Goal: Information Seeking & Learning: Learn about a topic

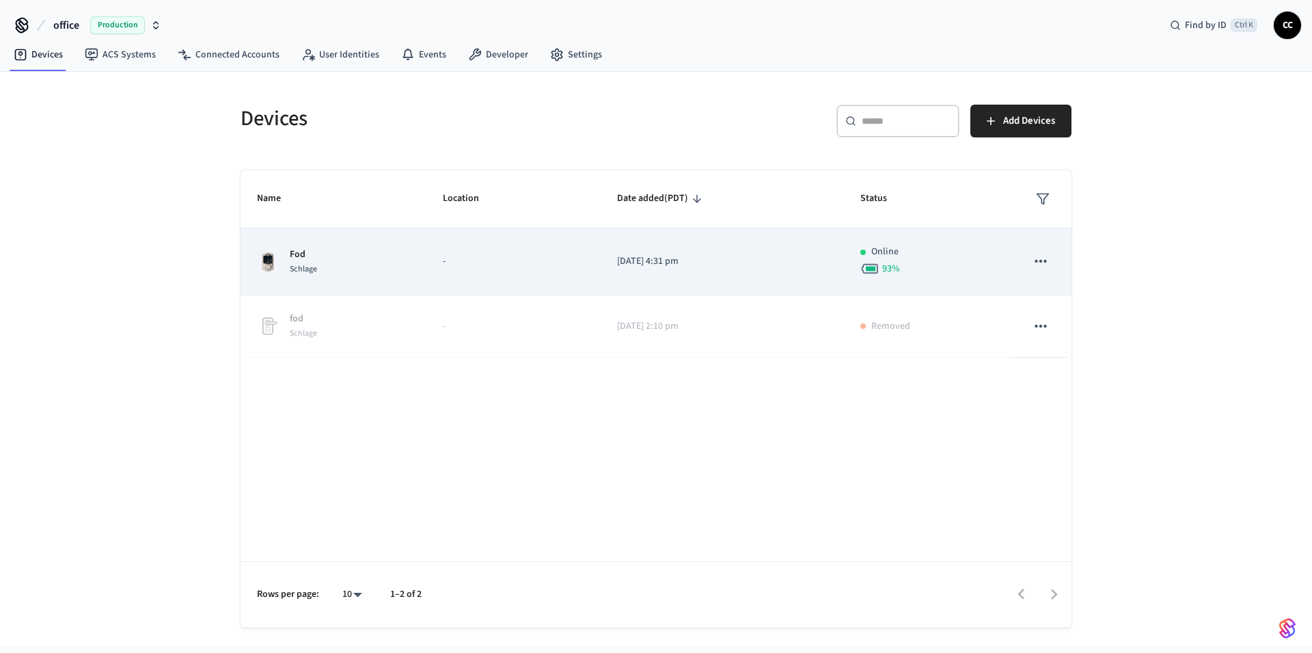
click at [381, 249] on div "Fod Schlage" at bounding box center [333, 261] width 153 height 29
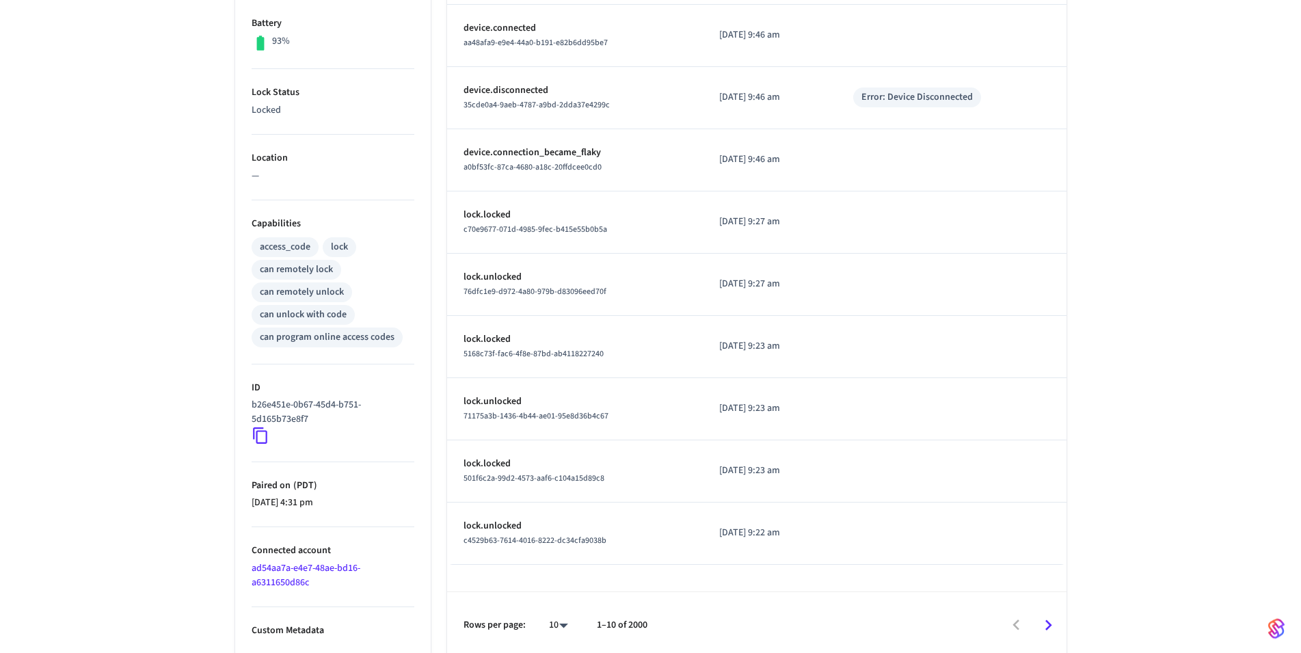
scroll to position [361, 0]
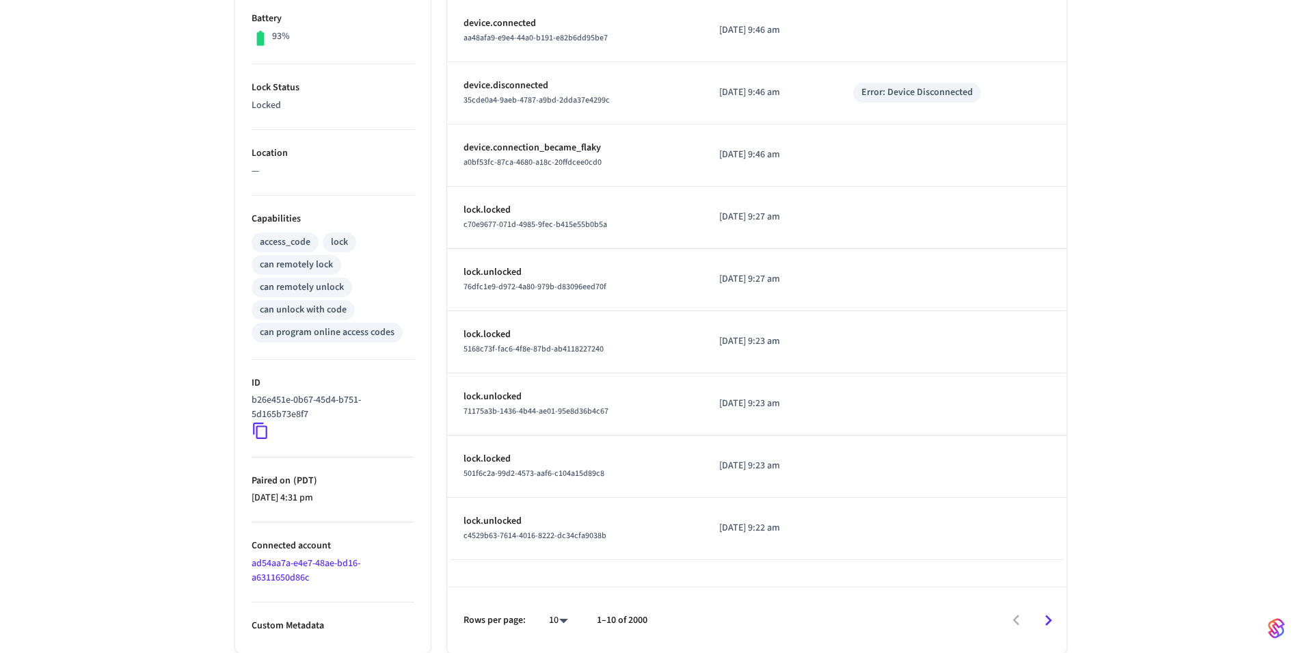
click at [563, 625] on body "office Production Find by ID Ctrl K CC Devices ACS Systems Connected Accounts U…" at bounding box center [650, 146] width 1301 height 1014
click at [565, 608] on li "100" at bounding box center [553, 613] width 36 height 36
type input "***"
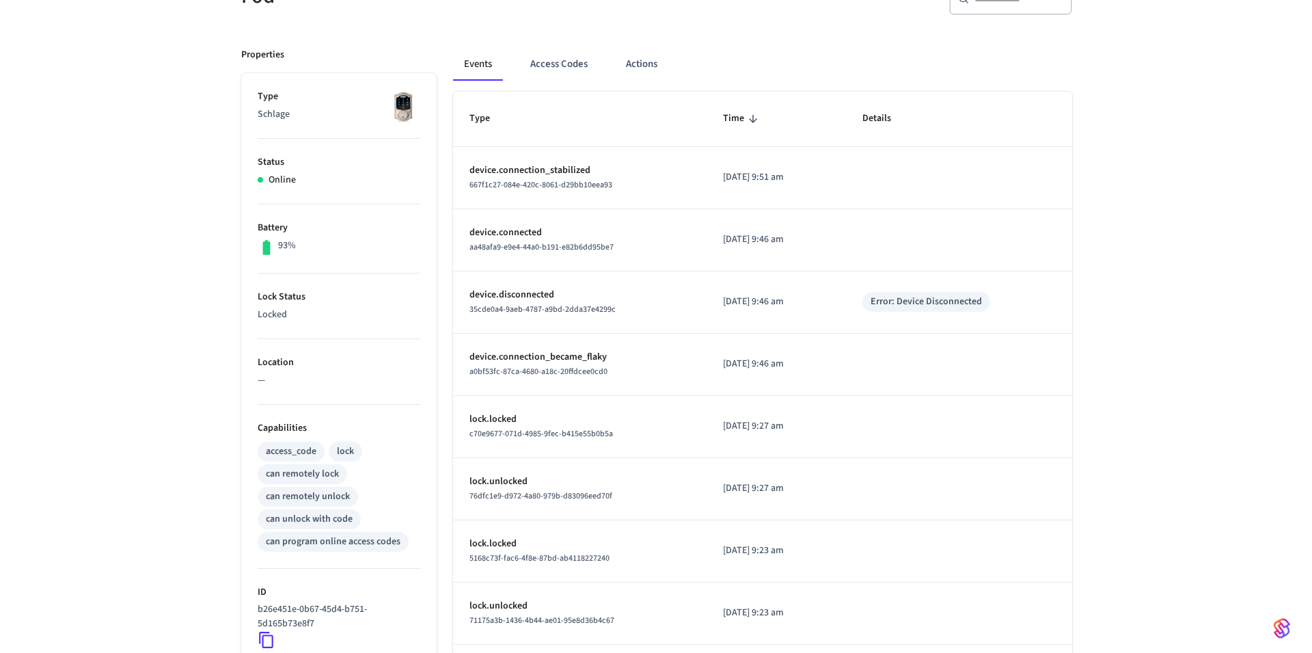
scroll to position [0, 0]
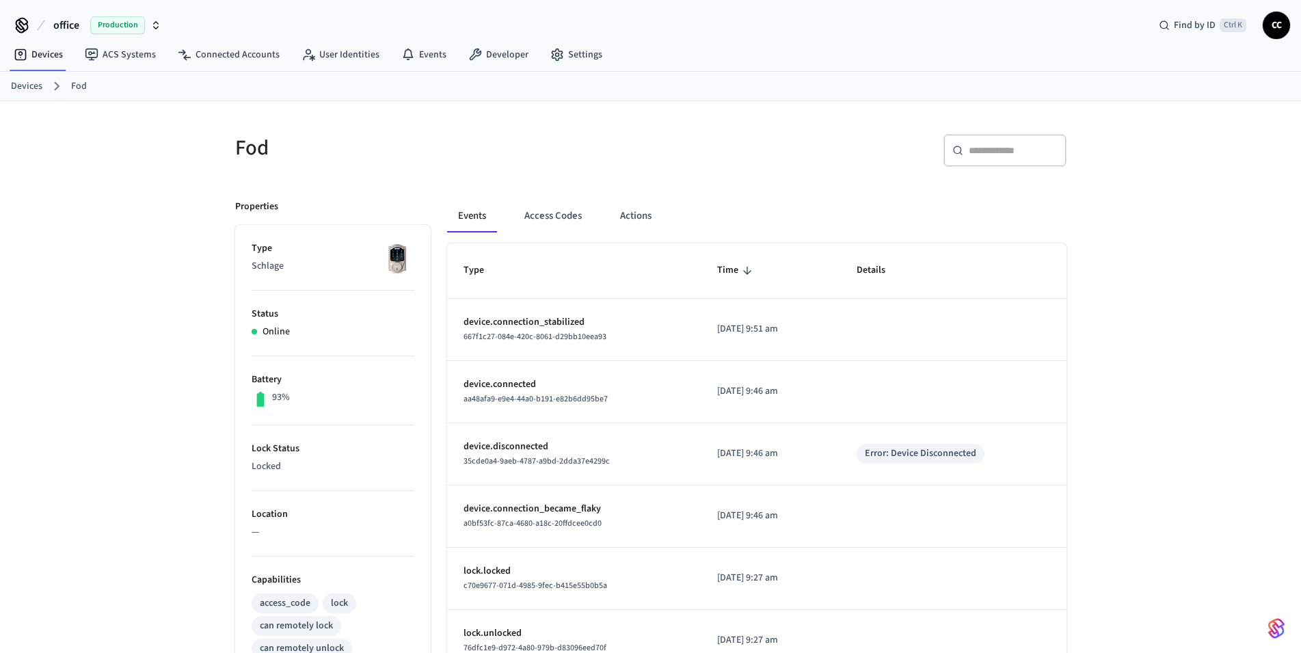
click at [1281, 25] on span "CC" at bounding box center [1276, 25] width 25 height 25
click at [728, 59] on div "Devices ACS Systems Connected Accounts User Identities Events Developer Settings" at bounding box center [650, 56] width 1301 height 32
click at [586, 55] on link "Settings" at bounding box center [576, 54] width 74 height 25
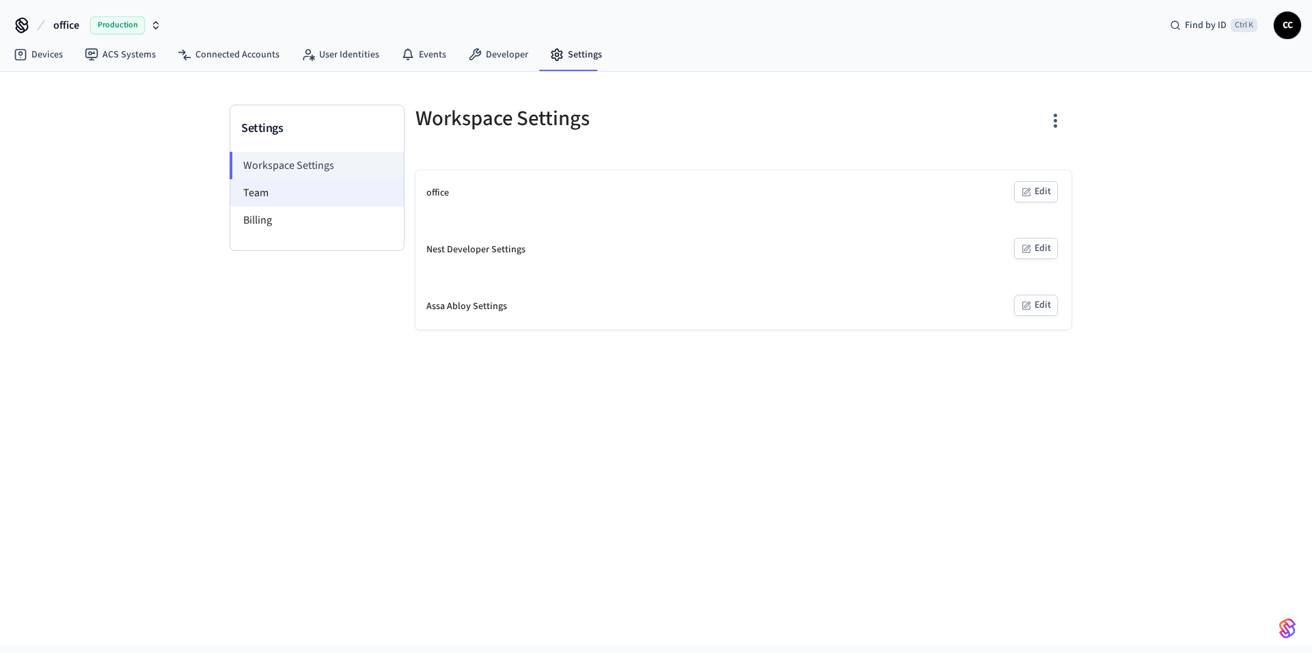
click at [259, 194] on li "Team" at bounding box center [317, 192] width 174 height 27
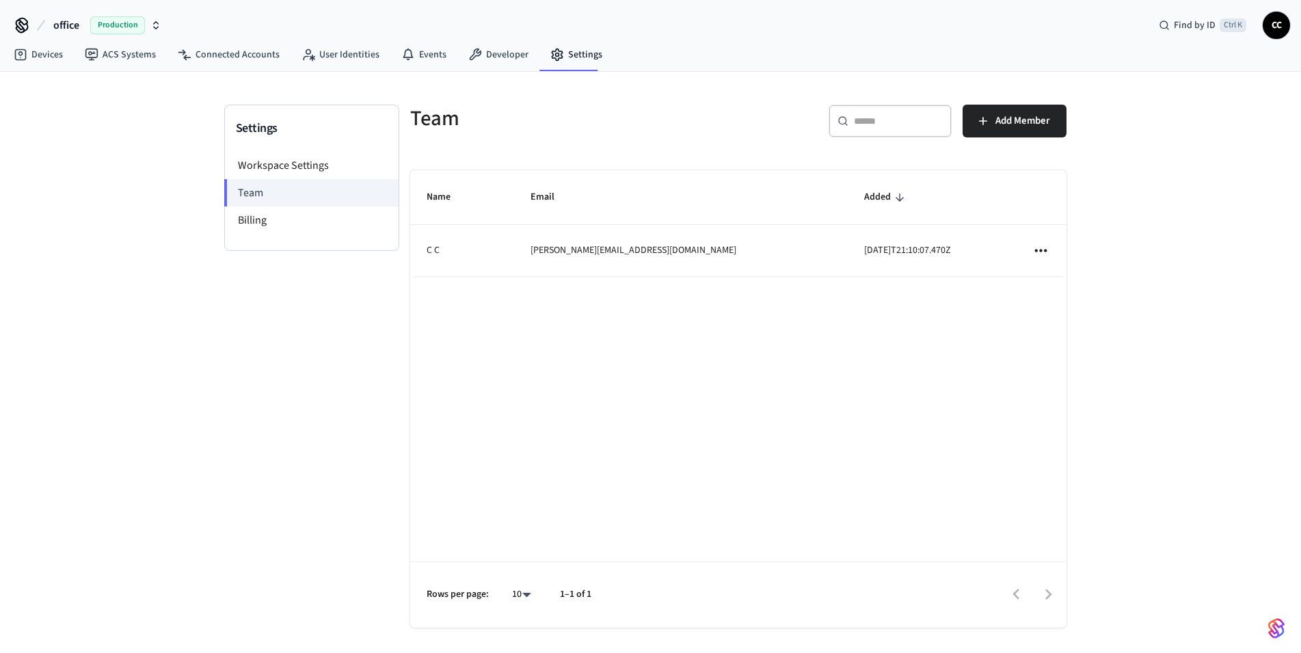
click at [713, 258] on td "[PERSON_NAME][EMAIL_ADDRESS][DOMAIN_NAME]" at bounding box center [681, 250] width 334 height 51
click at [250, 221] on li "Billing" at bounding box center [312, 219] width 174 height 27
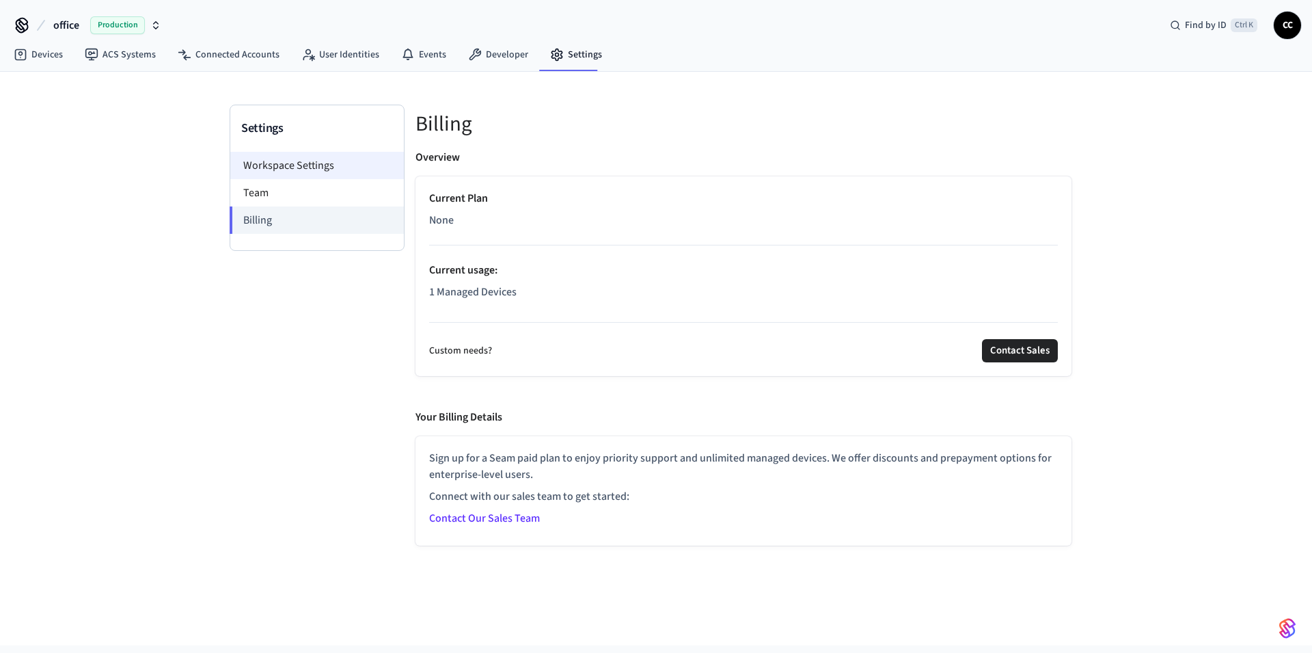
click at [278, 167] on li "Workspace Settings" at bounding box center [317, 165] width 174 height 27
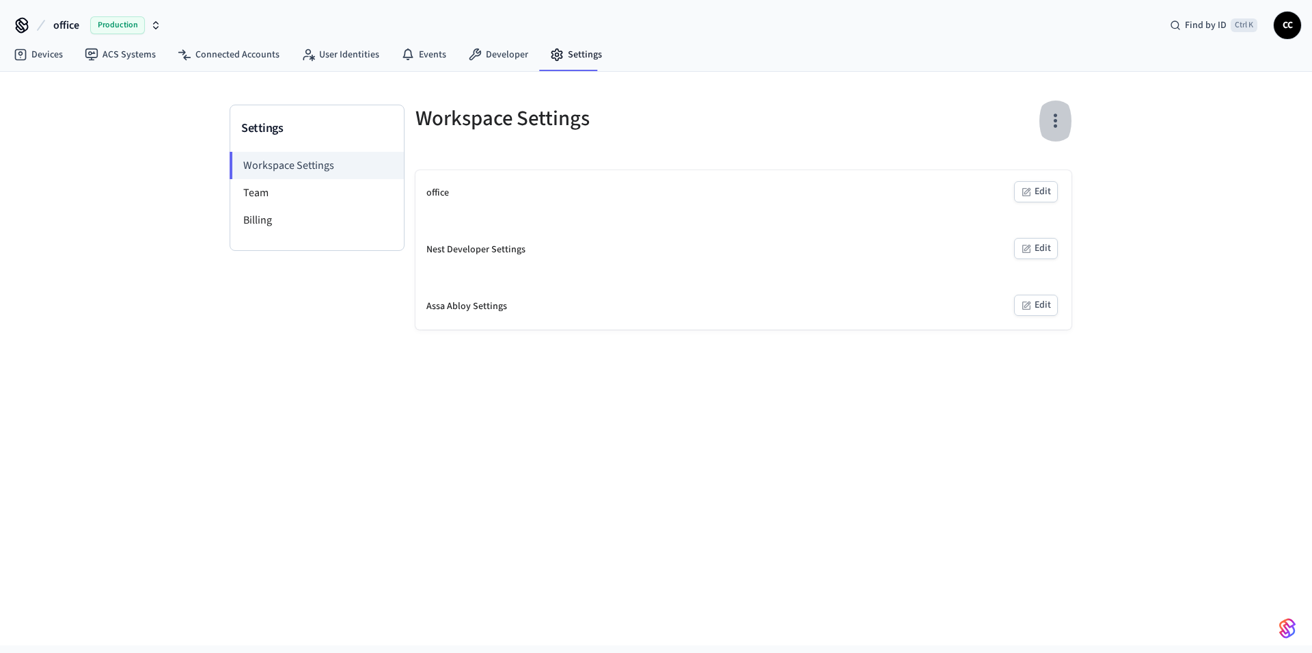
click at [1057, 119] on icon "button" at bounding box center [1055, 120] width 21 height 21
click at [497, 47] on div at bounding box center [656, 326] width 1312 height 653
click at [490, 53] on link "Developer" at bounding box center [498, 54] width 82 height 25
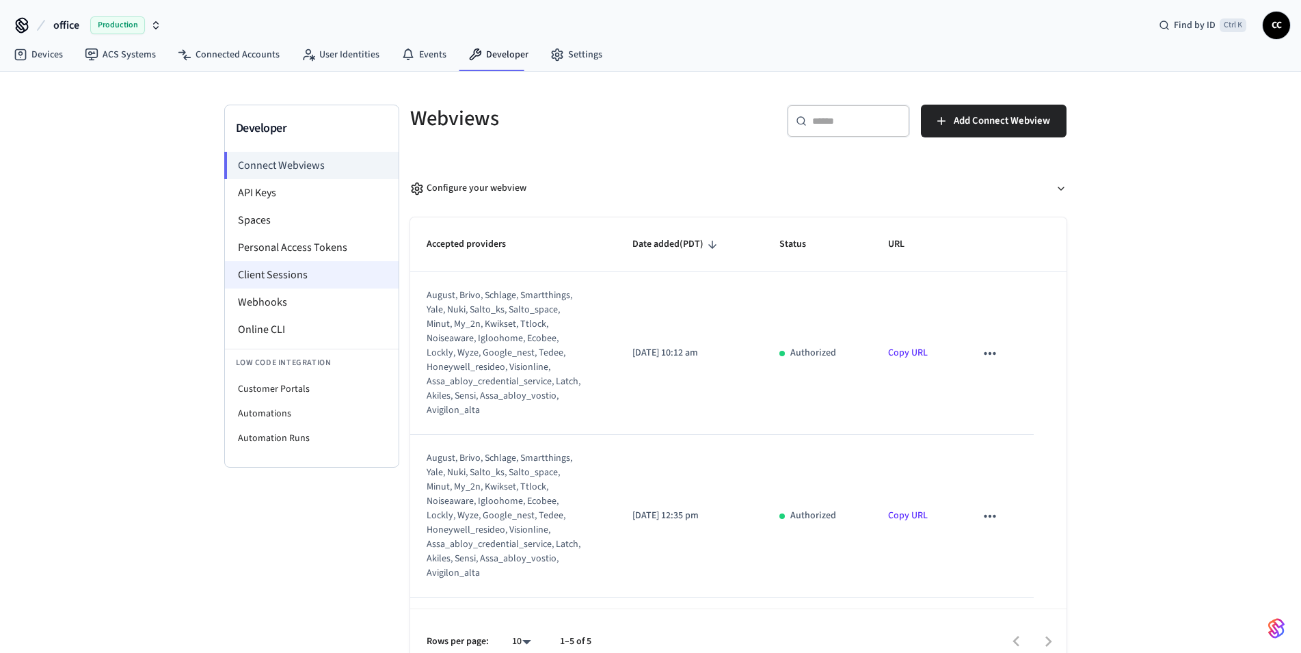
click at [297, 276] on li "Client Sessions" at bounding box center [312, 274] width 174 height 27
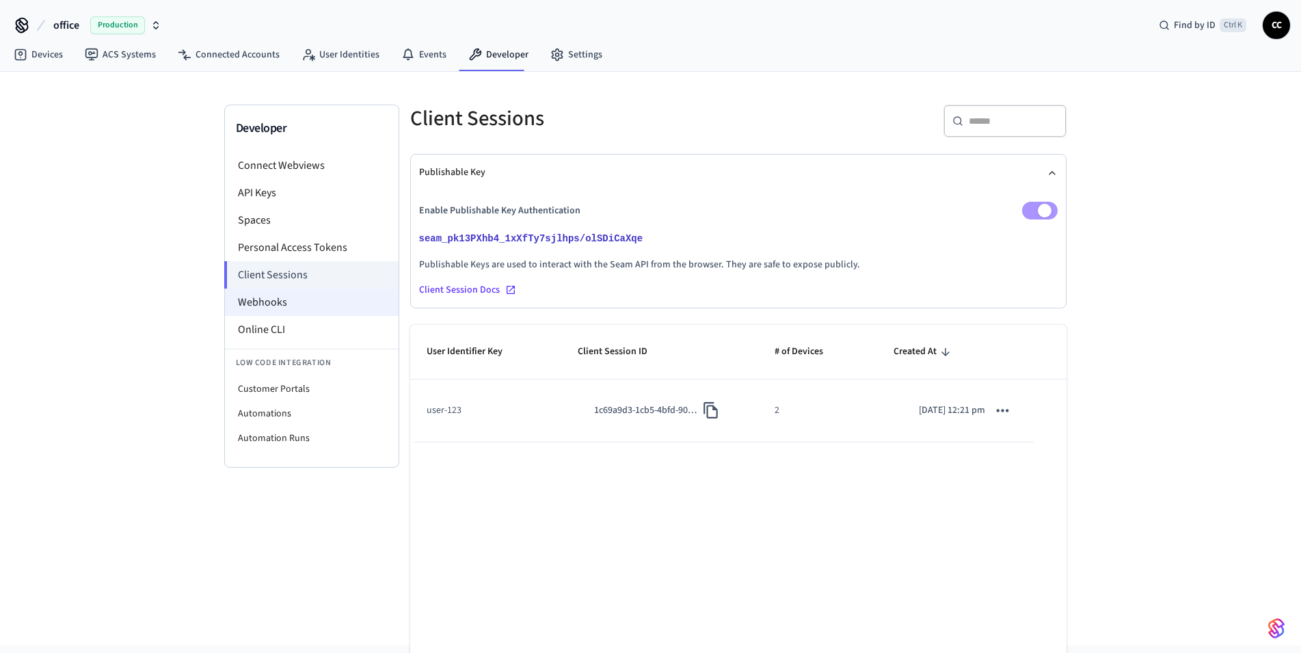
click at [296, 304] on li "Webhooks" at bounding box center [312, 301] width 174 height 27
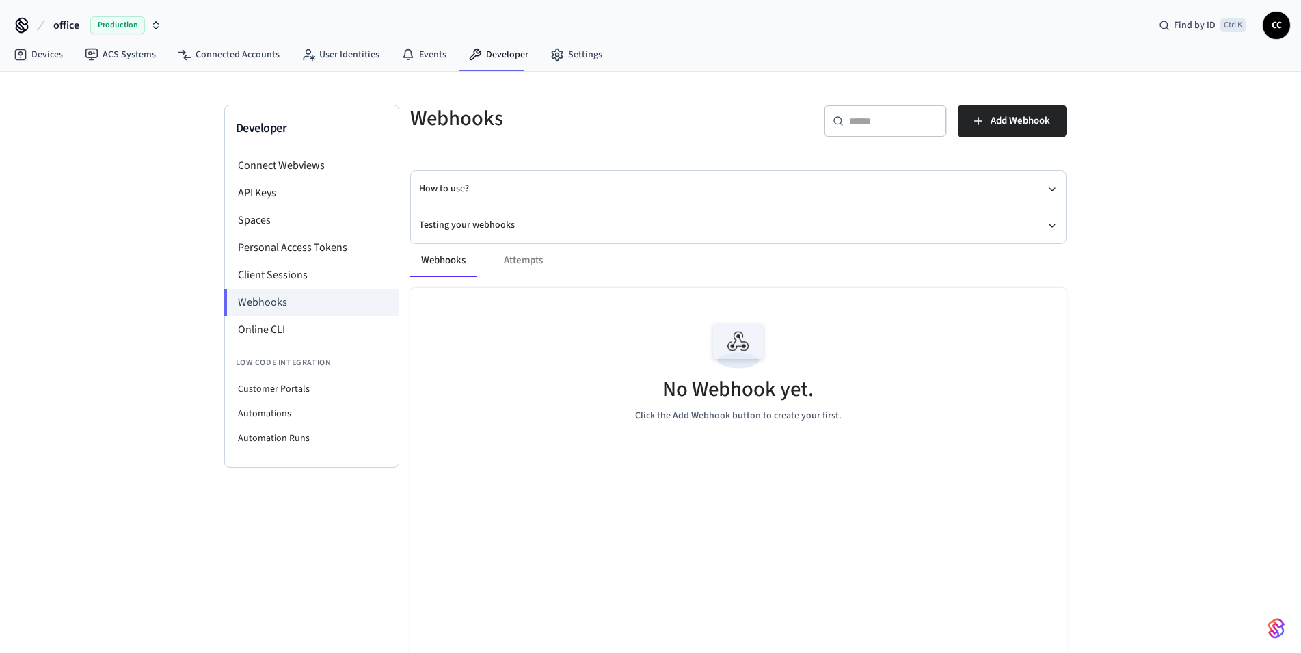
click at [512, 264] on div "Webhooks Attempts" at bounding box center [738, 260] width 656 height 33
click at [491, 230] on div "Webhooks Attempts No Webhook yet. Click the Add Webhook button to create your f…" at bounding box center [730, 486] width 673 height 517
click at [984, 124] on button "Add Webhook" at bounding box center [1012, 121] width 109 height 33
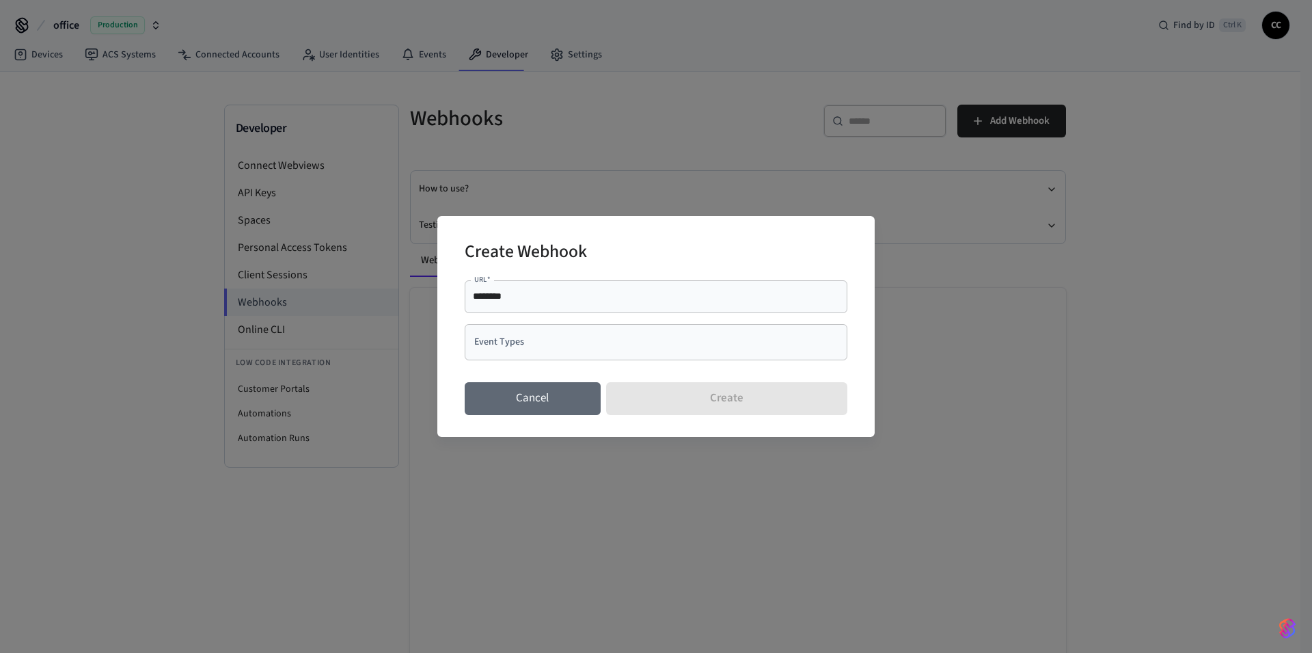
click at [563, 402] on button "Cancel" at bounding box center [533, 398] width 136 height 33
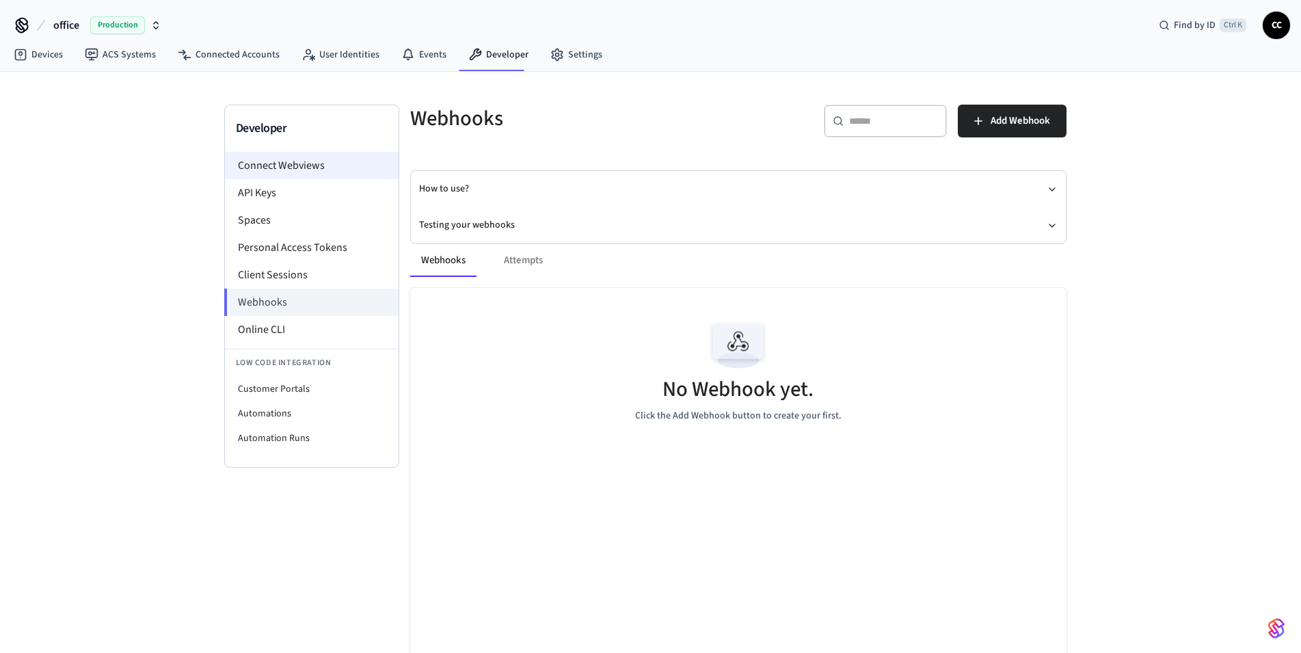
click at [285, 168] on li "Connect Webviews" at bounding box center [312, 165] width 174 height 27
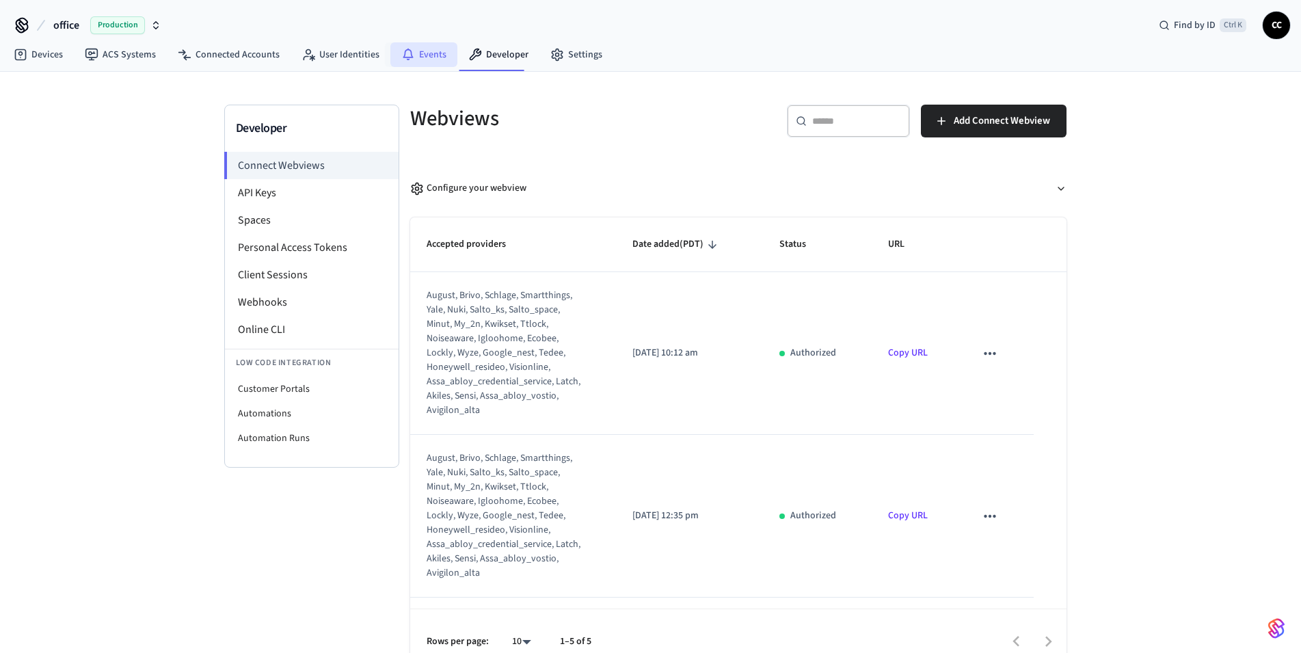
click at [427, 51] on link "Events" at bounding box center [423, 54] width 67 height 25
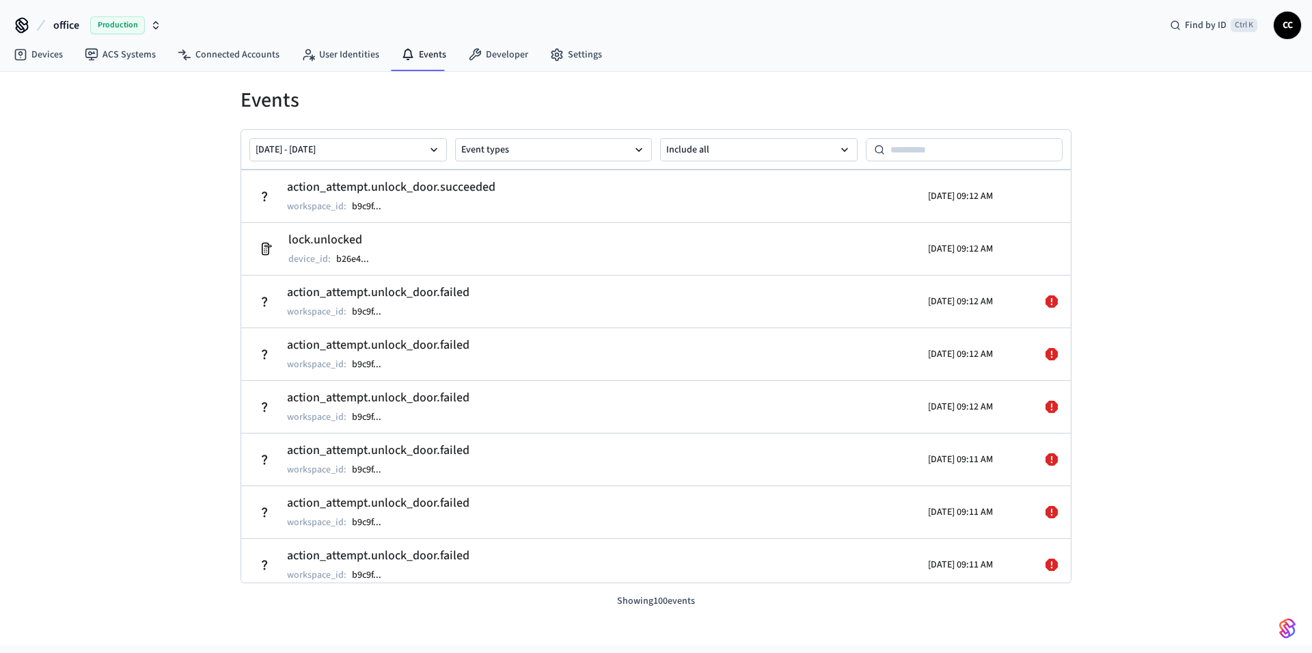
scroll to position [734, 0]
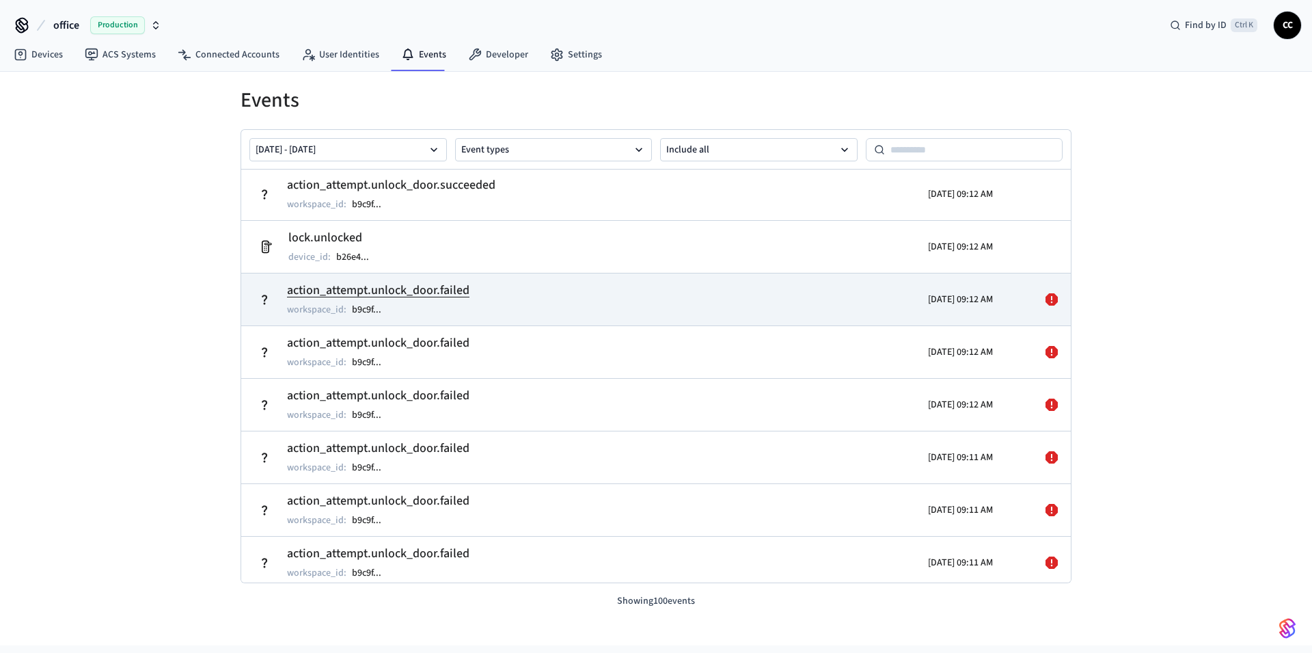
click at [813, 316] on div "[DATE] 09:12 AM" at bounding box center [892, 299] width 202 height 38
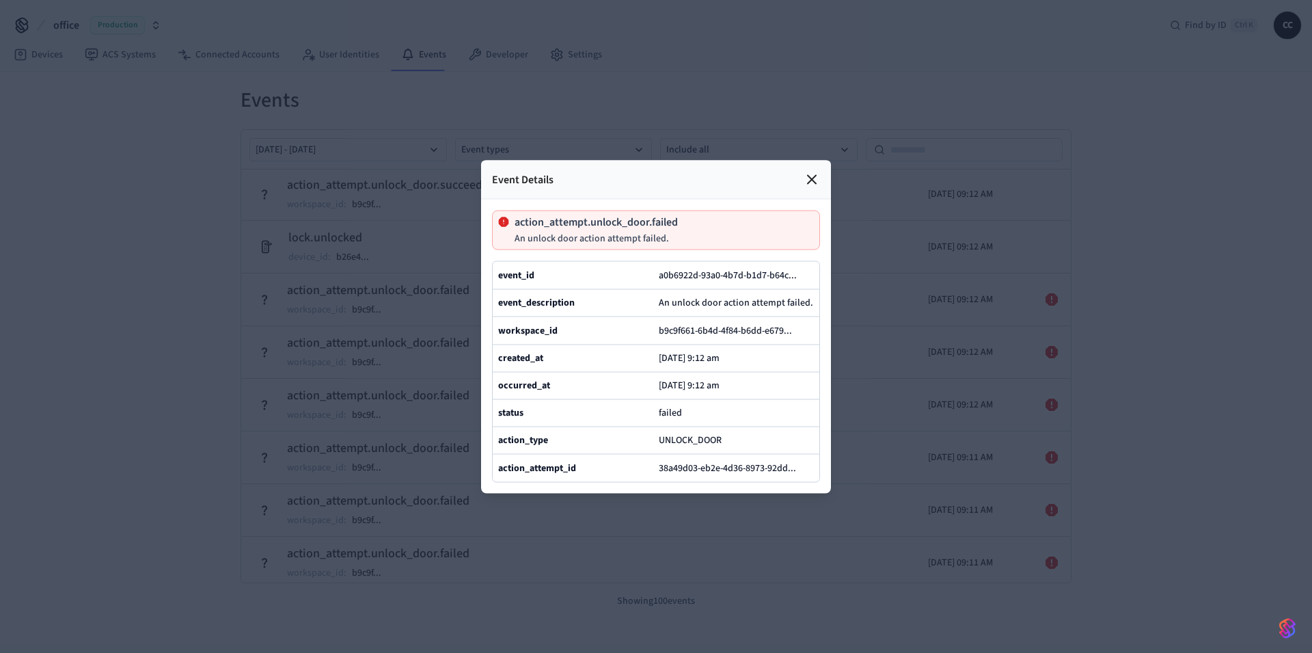
click at [204, 426] on div at bounding box center [656, 326] width 1312 height 653
click at [815, 175] on icon at bounding box center [812, 179] width 8 height 8
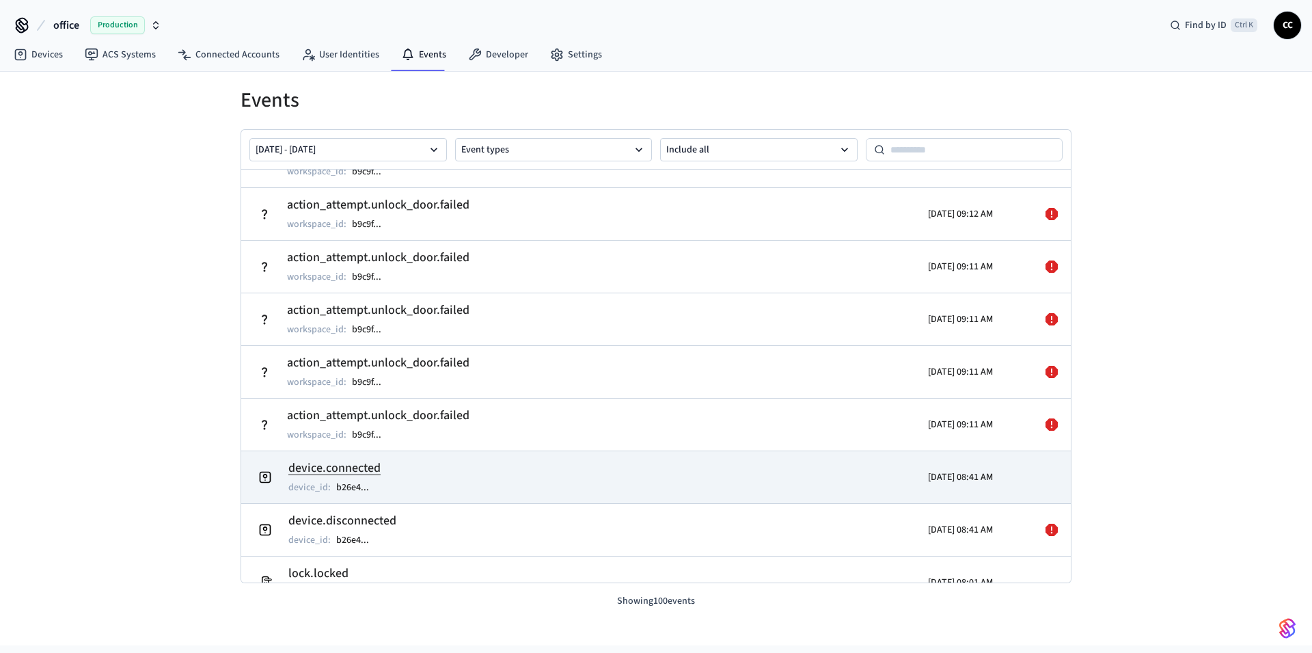
scroll to position [896, 0]
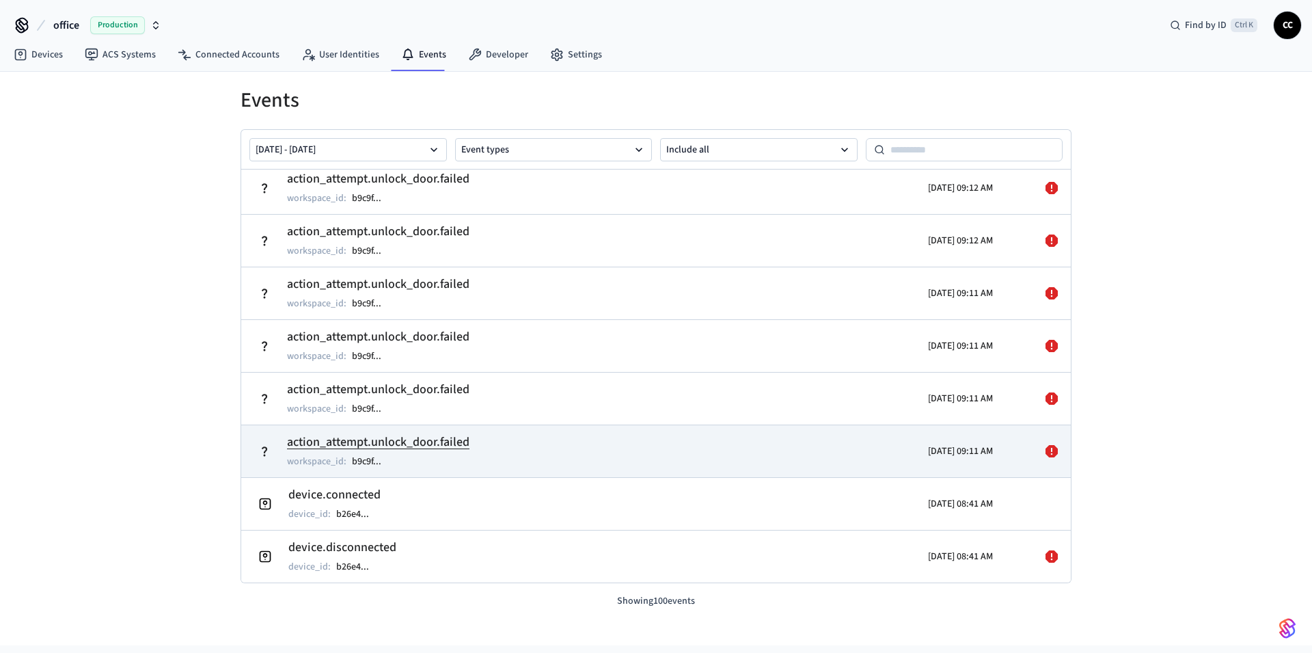
click at [807, 448] on div "[DATE] 09:11 AM" at bounding box center [892, 451] width 202 height 38
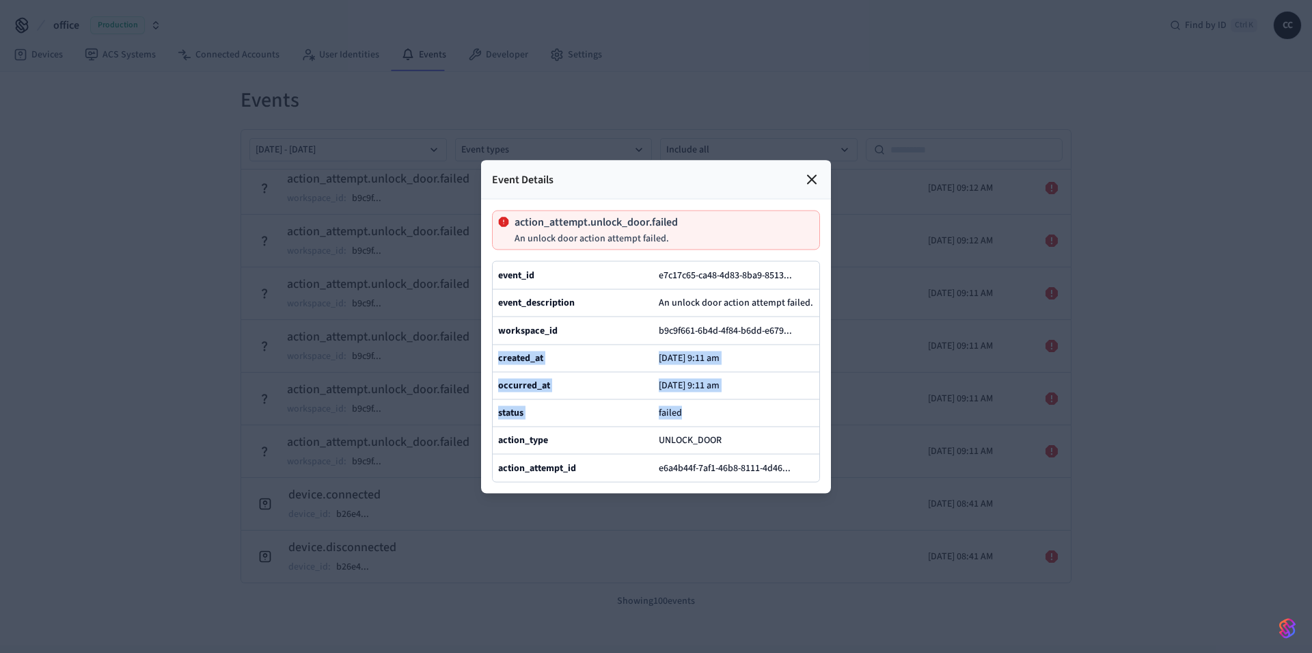
drag, startPoint x: 489, startPoint y: 137, endPoint x: 763, endPoint y: 427, distance: 397.9
click at [763, 427] on div "Event Details action_attempt.unlock_door.failed An unlock door action attempt f…" at bounding box center [656, 326] width 350 height 333
drag, startPoint x: 759, startPoint y: 430, endPoint x: 753, endPoint y: 444, distance: 14.7
click at [757, 420] on div "failed" at bounding box center [736, 413] width 155 height 16
click at [744, 476] on button "e6a4b44f-7af1-46b8-8111-4d46 ..." at bounding box center [730, 467] width 148 height 16
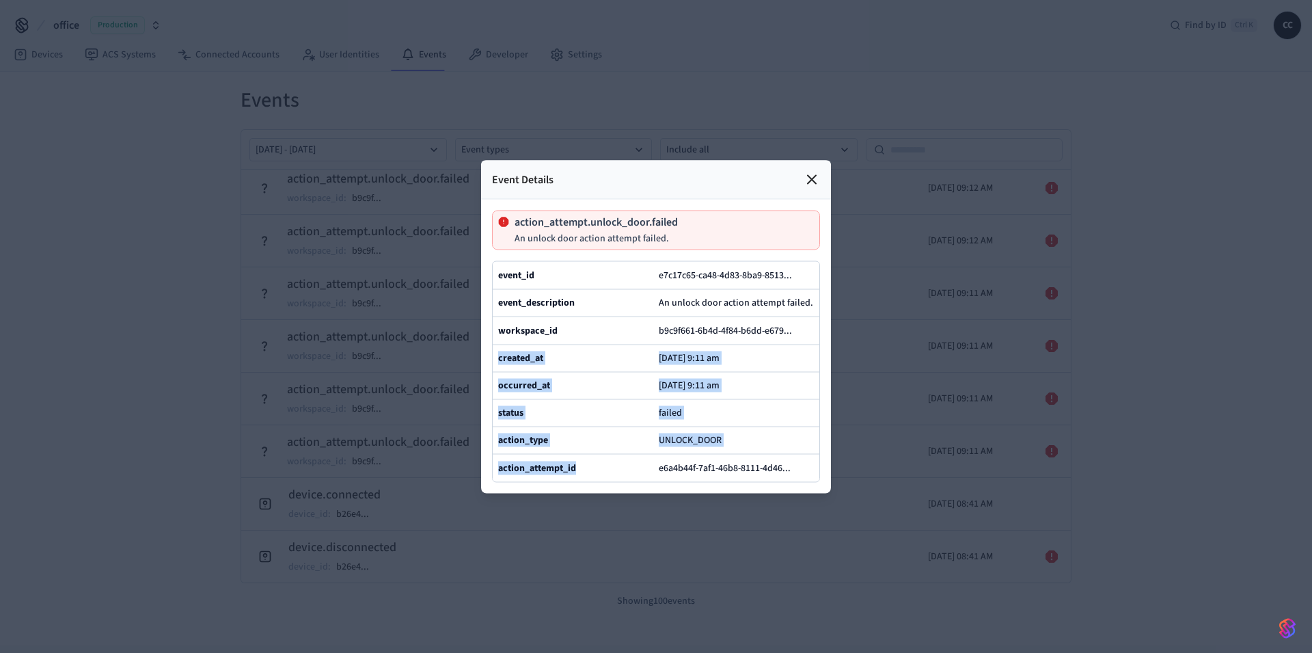
drag, startPoint x: 491, startPoint y: 137, endPoint x: 835, endPoint y: 503, distance: 501.9
click at [825, 493] on div "Event Details action_attempt.unlock_door.failed An unlock door action attempt f…" at bounding box center [656, 326] width 350 height 333
drag, startPoint x: 818, startPoint y: 513, endPoint x: 641, endPoint y: 370, distance: 227.0
click at [734, 390] on div "event_id e7c17c65-ca48-4d83-8ba9-8513 ... event_description An unlock door acti…" at bounding box center [656, 370] width 328 height 221
drag, startPoint x: 660, startPoint y: 511, endPoint x: 541, endPoint y: 293, distance: 248.4
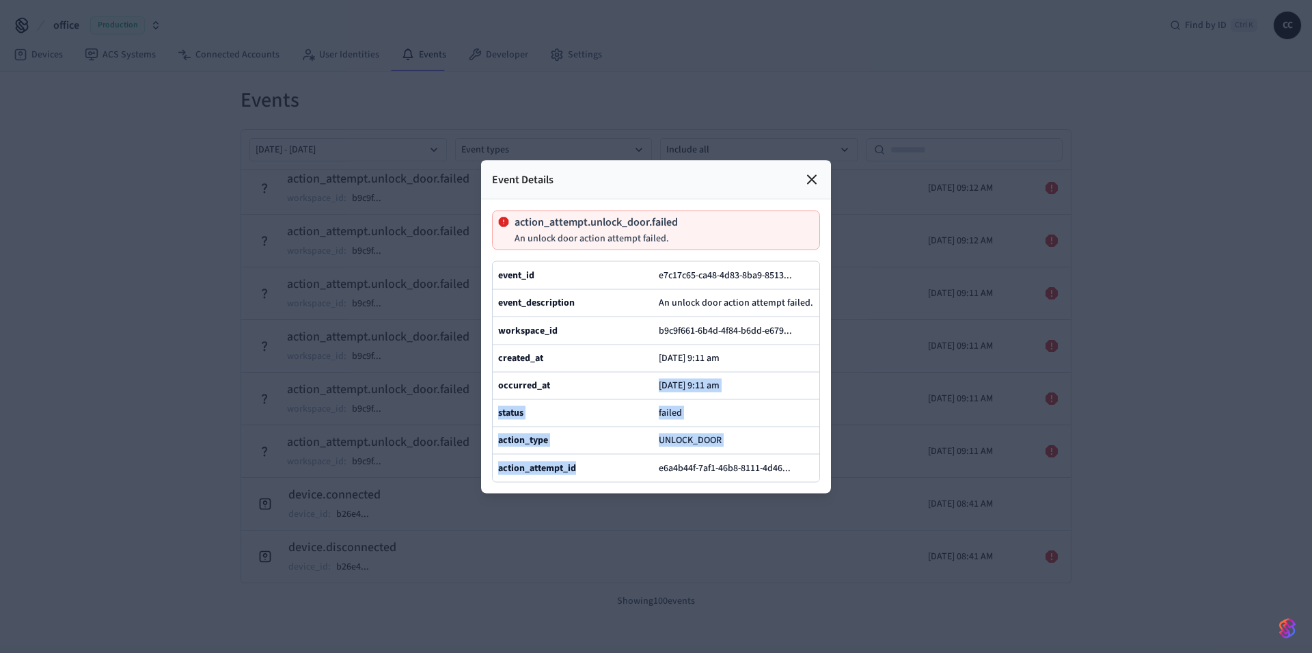
click at [606, 364] on div "event_id e7c17c65-ca48-4d83-8ba9-8513 ... event_description An unlock door acti…" at bounding box center [656, 370] width 328 height 221
drag, startPoint x: 492, startPoint y: 136, endPoint x: 779, endPoint y: 302, distance: 331.1
click at [597, 491] on div "Event Details action_attempt.unlock_door.failed An unlock door action attempt f…" at bounding box center [656, 326] width 350 height 333
click at [796, 350] on div "[DATE] 9:11 am" at bounding box center [736, 358] width 155 height 16
click at [815, 171] on icon at bounding box center [812, 179] width 16 height 16
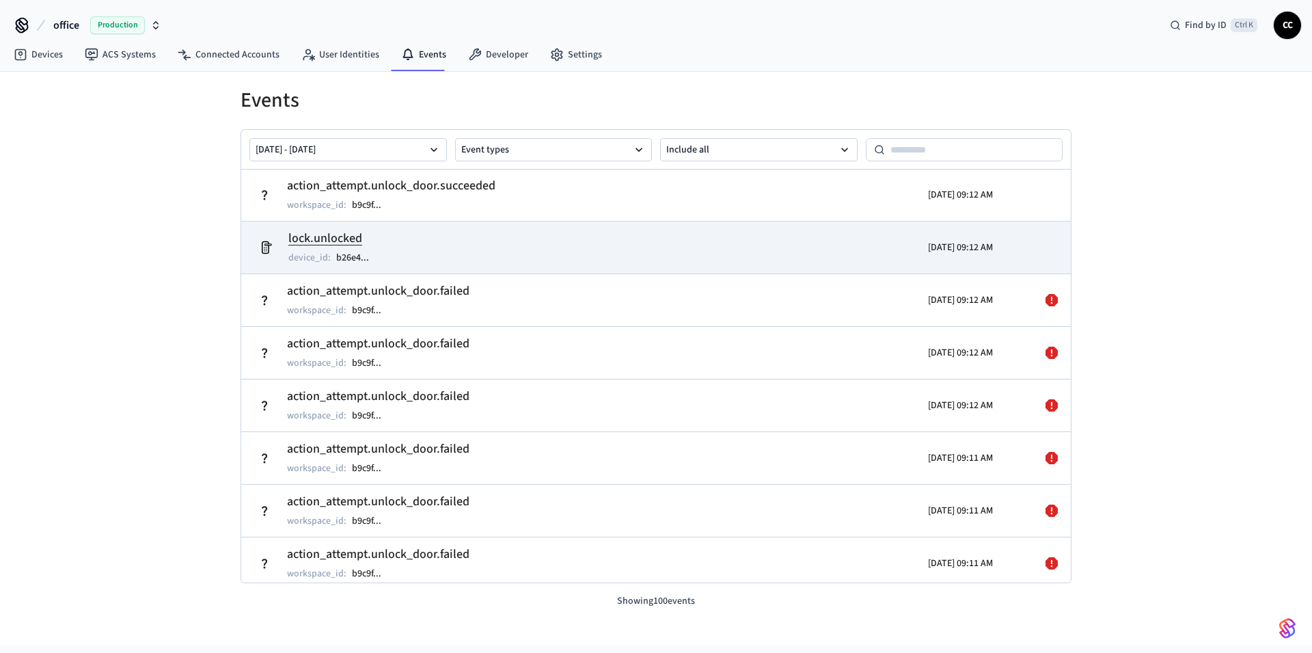
scroll to position [653, 0]
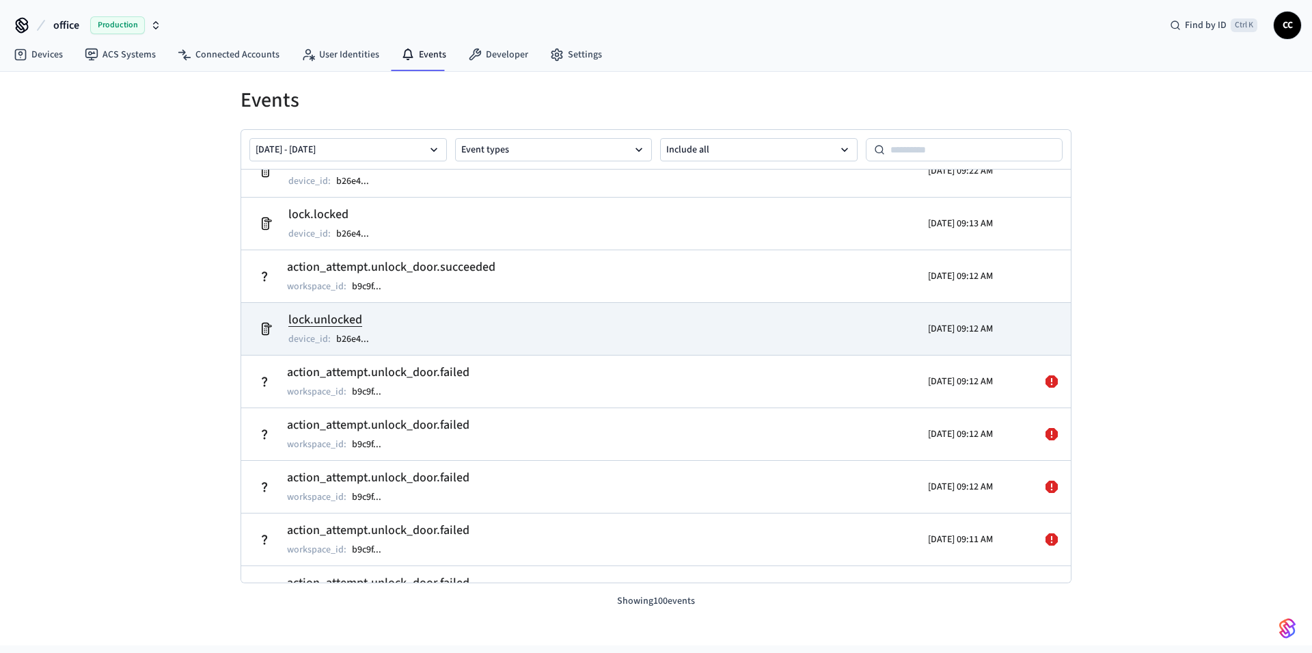
click at [487, 336] on td "lock.unlocked device_id : b26e4 ..." at bounding box center [521, 329] width 539 height 38
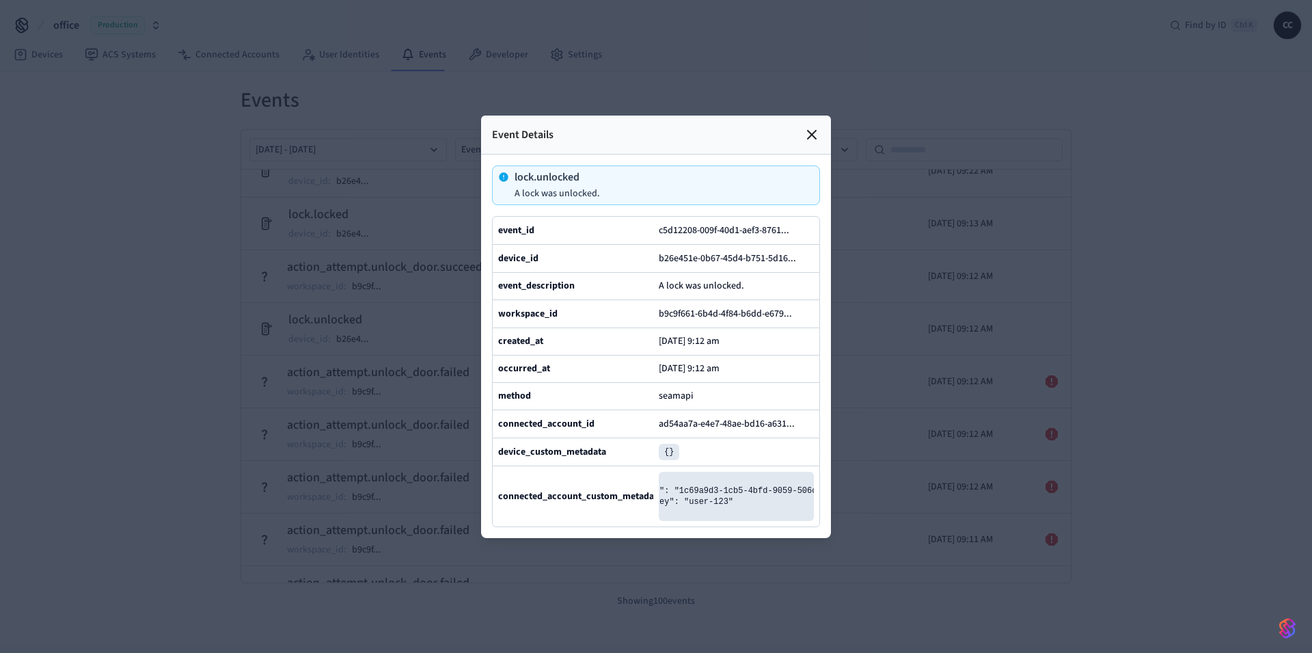
scroll to position [0, 135]
click at [814, 131] on icon at bounding box center [812, 135] width 8 height 8
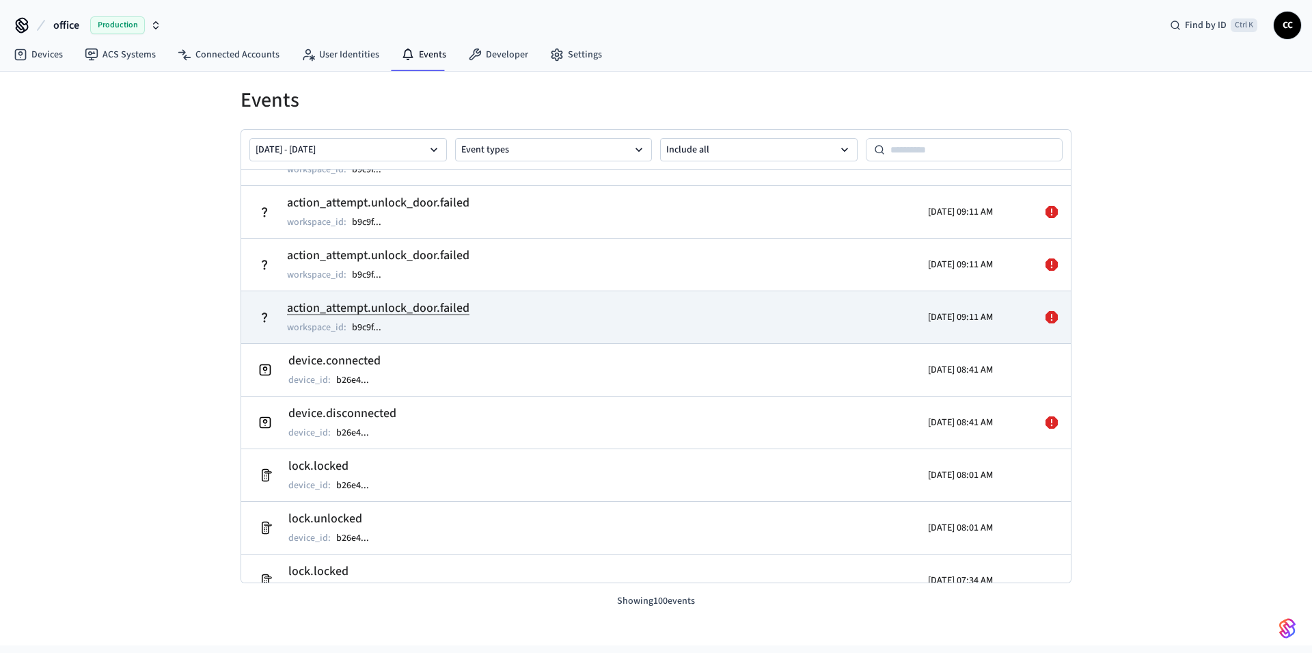
scroll to position [1058, 0]
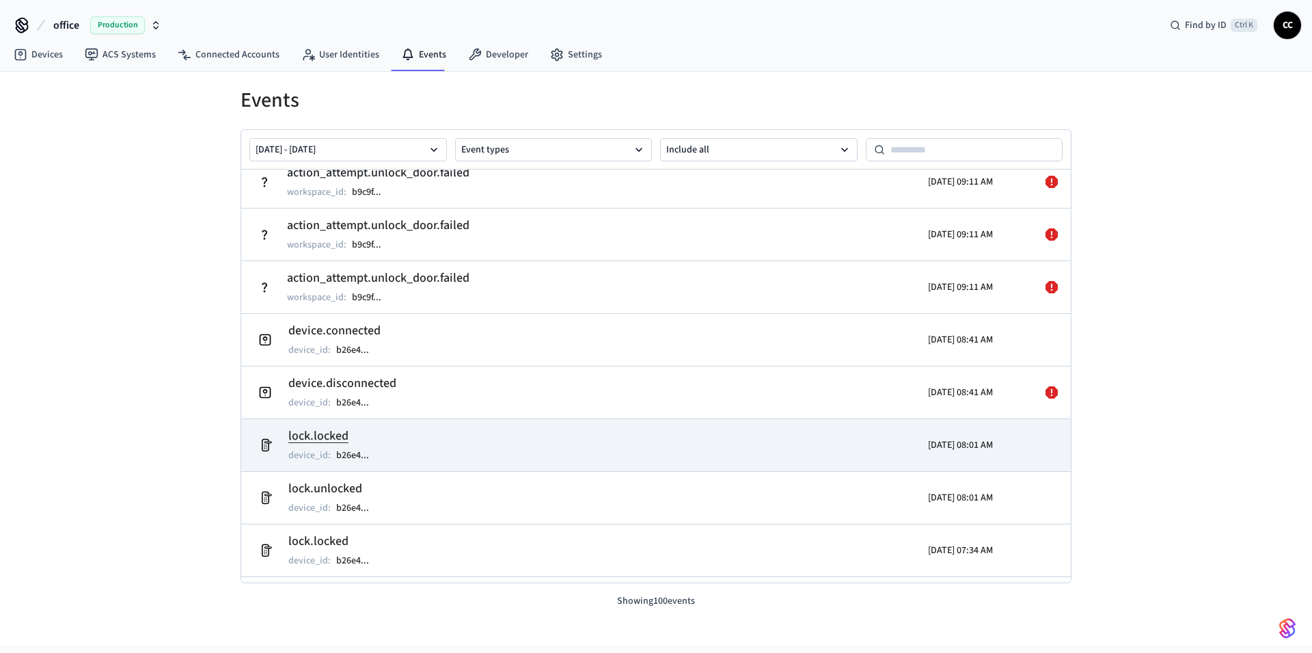
click at [513, 444] on td "lock.locked device_id : b26e4 ..." at bounding box center [521, 445] width 539 height 38
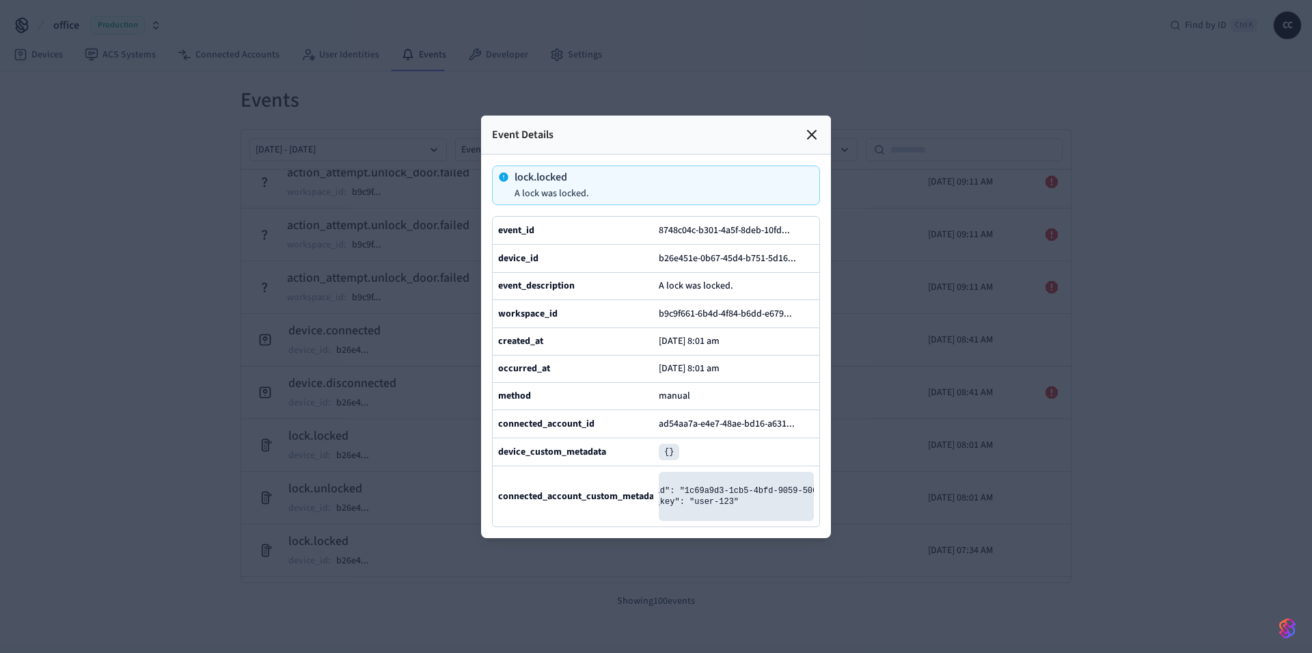
scroll to position [0, 135]
drag, startPoint x: 205, startPoint y: 509, endPoint x: 270, endPoint y: 413, distance: 116.2
click at [205, 509] on div at bounding box center [656, 326] width 1312 height 653
click at [813, 131] on icon at bounding box center [812, 135] width 8 height 8
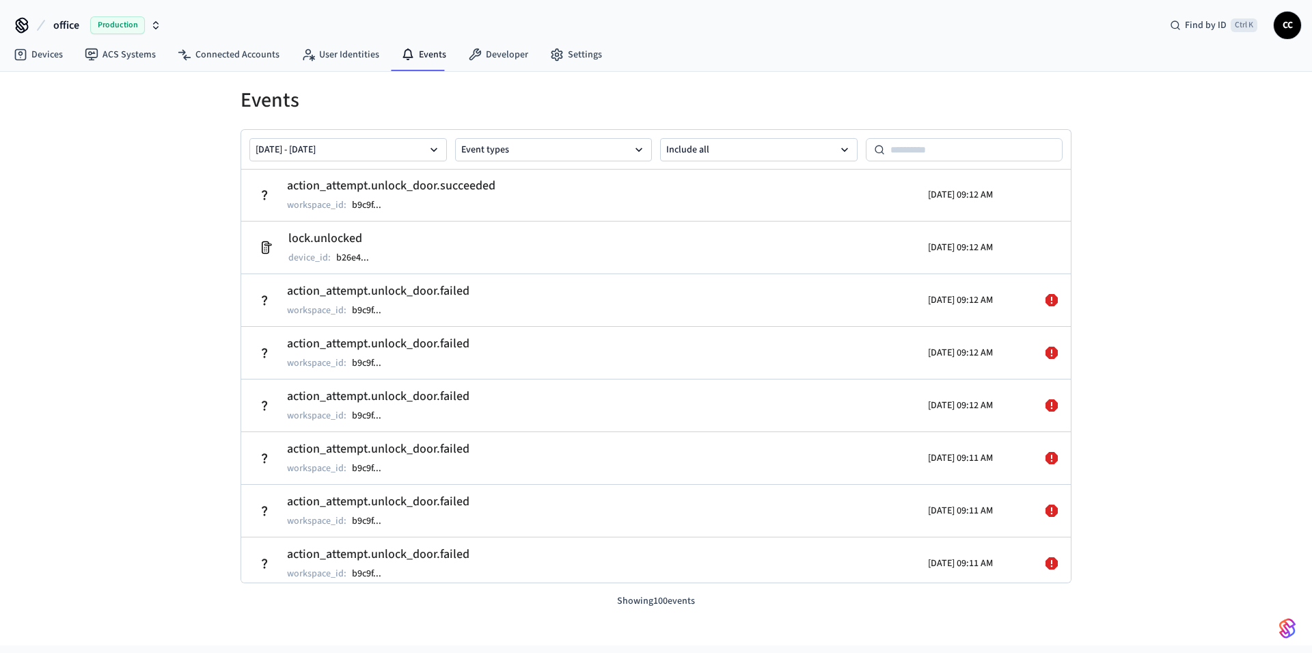
scroll to position [571, 0]
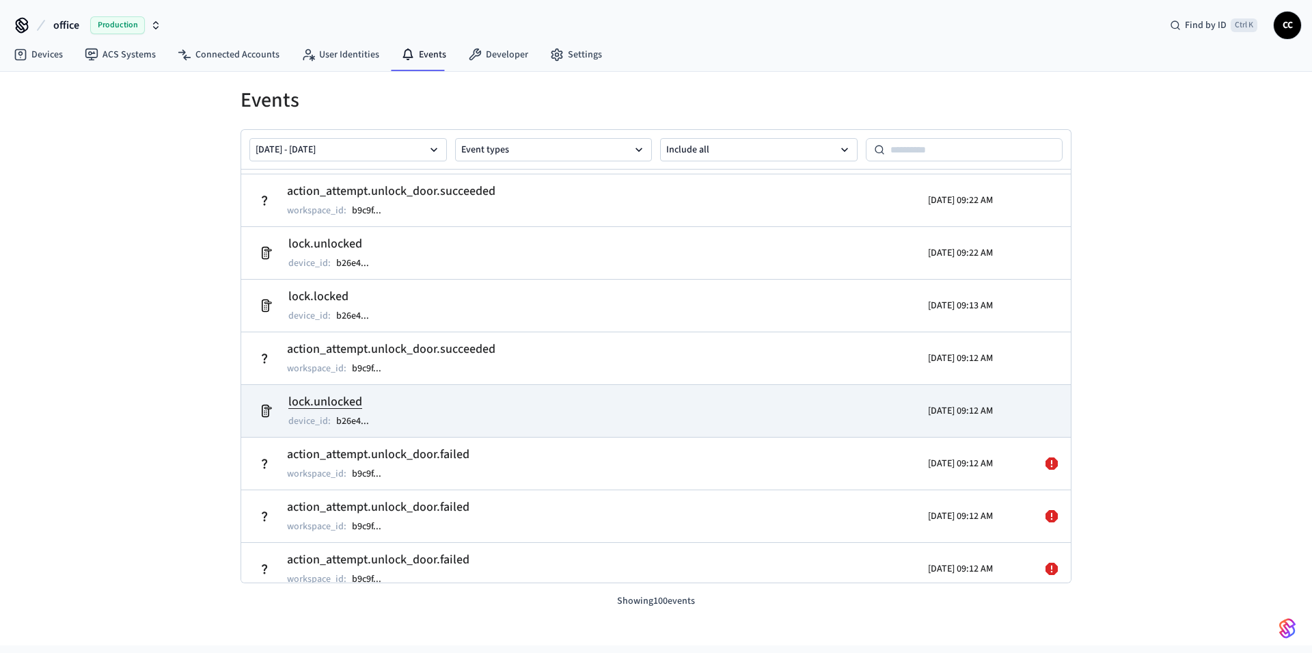
click at [688, 415] on td "lock.unlocked device_id : b26e4 ..." at bounding box center [521, 411] width 539 height 38
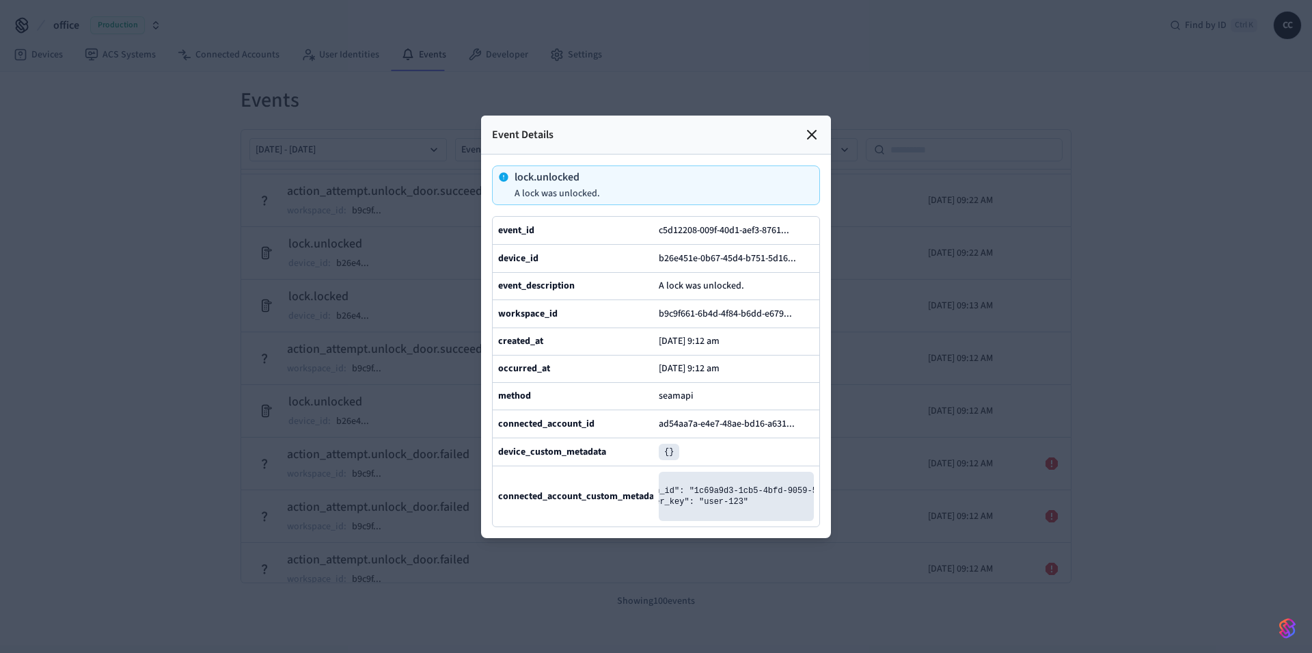
scroll to position [0, 0]
click at [815, 126] on icon at bounding box center [812, 134] width 16 height 16
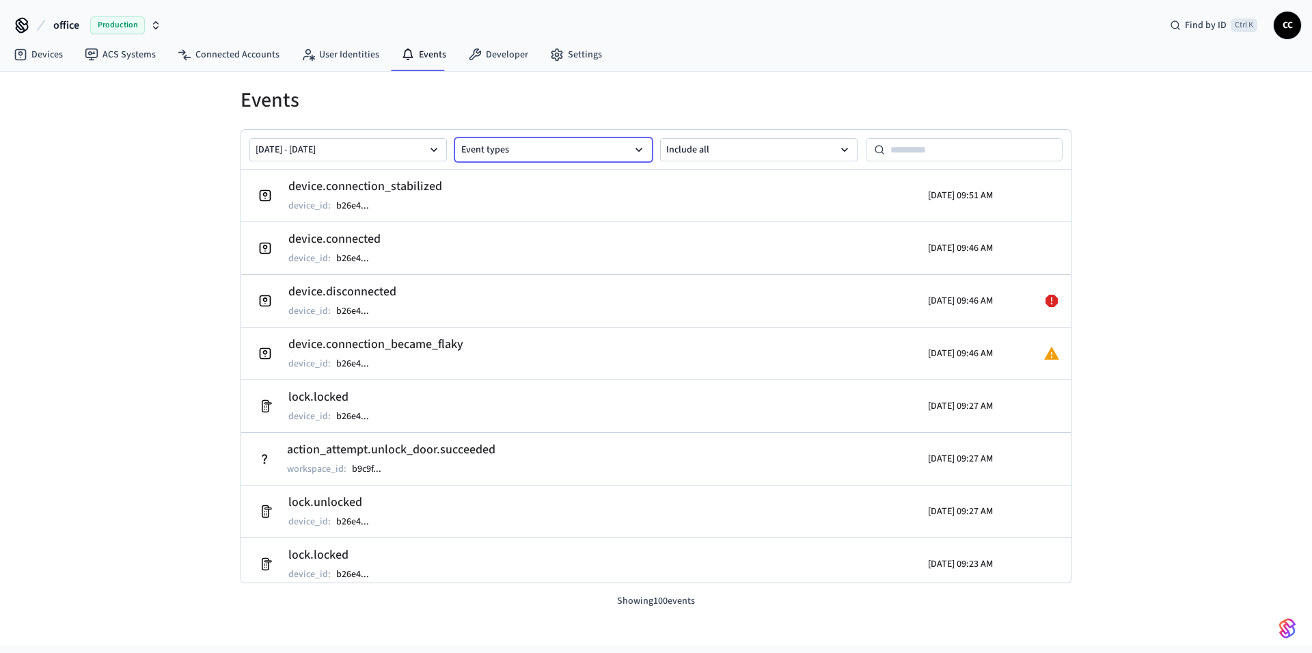
click at [579, 152] on button "Event types" at bounding box center [554, 149] width 198 height 23
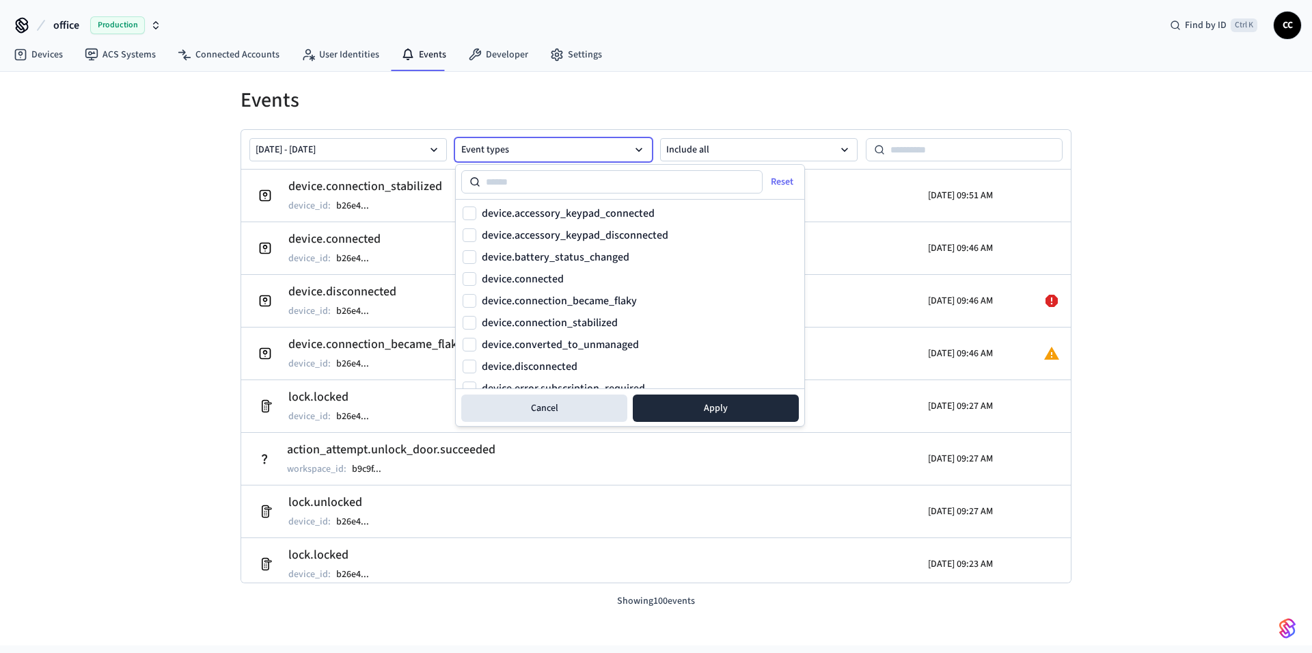
click at [579, 152] on button "Event types" at bounding box center [554, 149] width 198 height 23
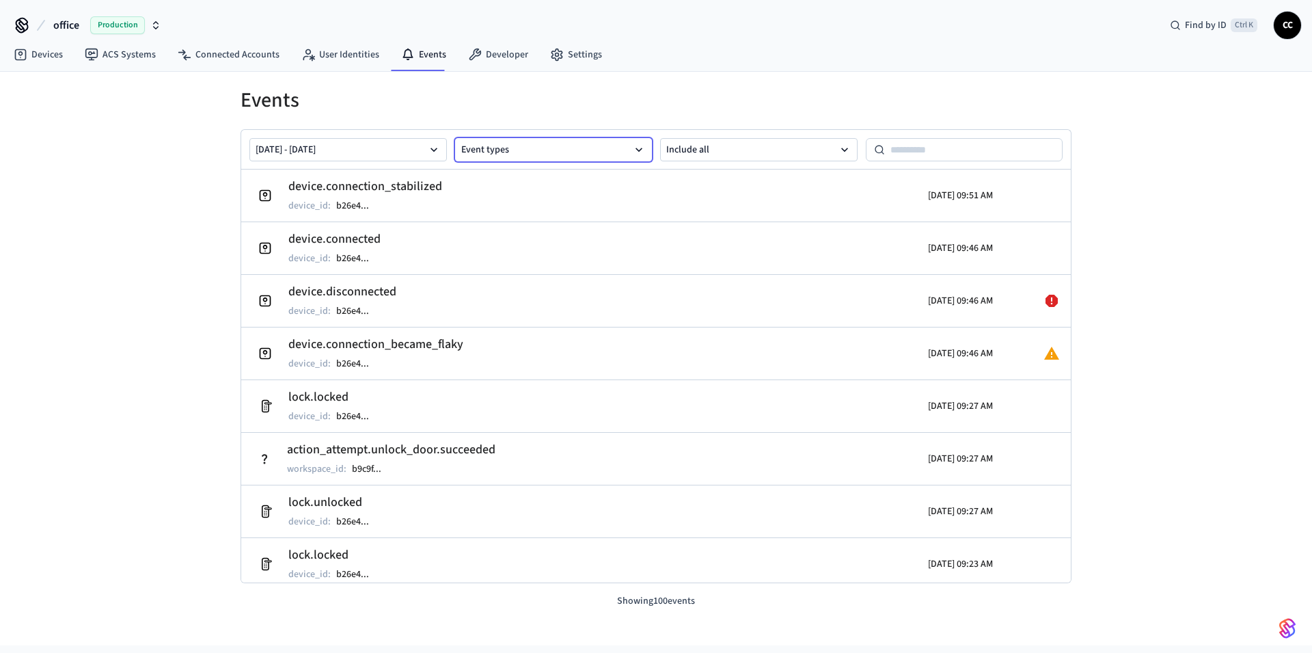
click at [579, 152] on button "Event types" at bounding box center [554, 149] width 198 height 23
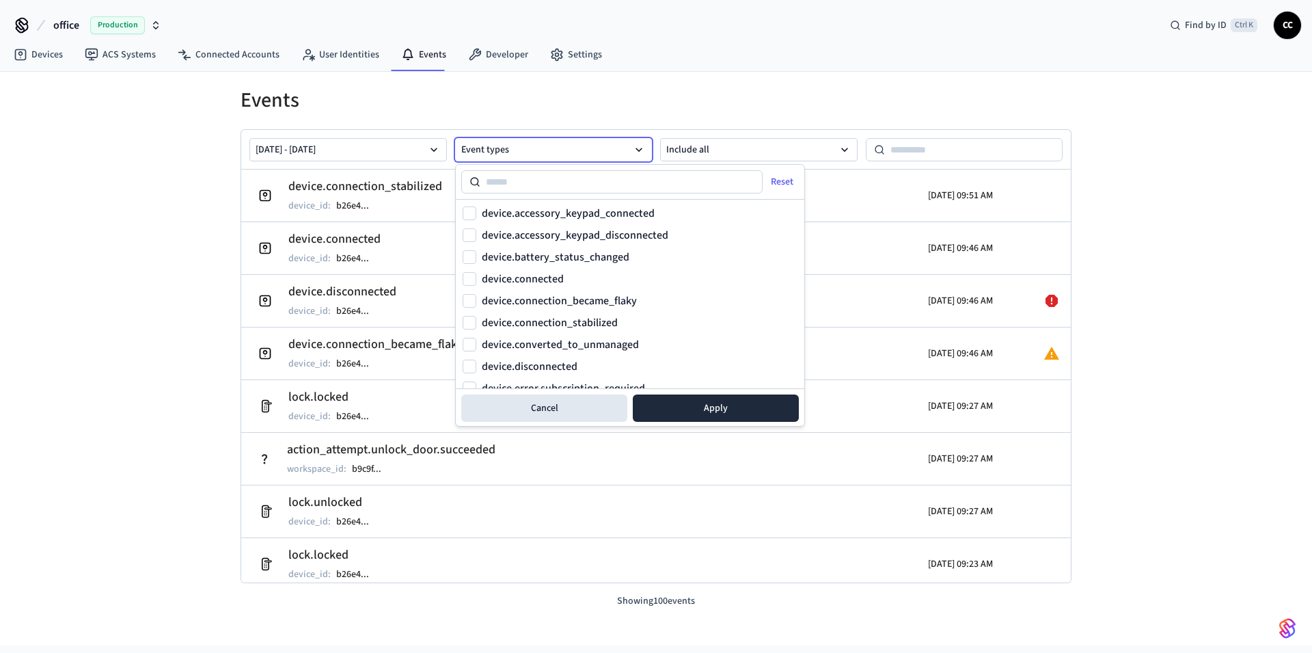
click at [579, 152] on button "Event types" at bounding box center [554, 149] width 198 height 23
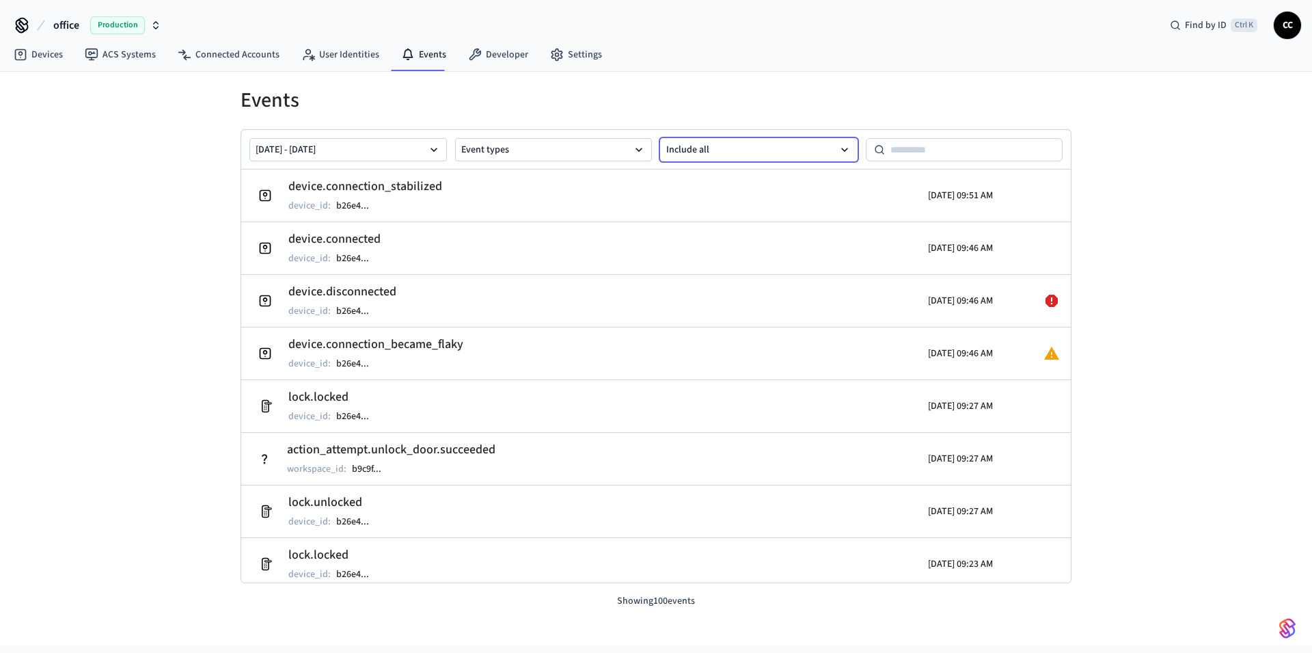
click at [727, 161] on button "Include all" at bounding box center [759, 149] width 198 height 23
click at [914, 152] on input at bounding box center [974, 149] width 178 height 16
click at [930, 103] on h1 "Events" at bounding box center [656, 100] width 831 height 25
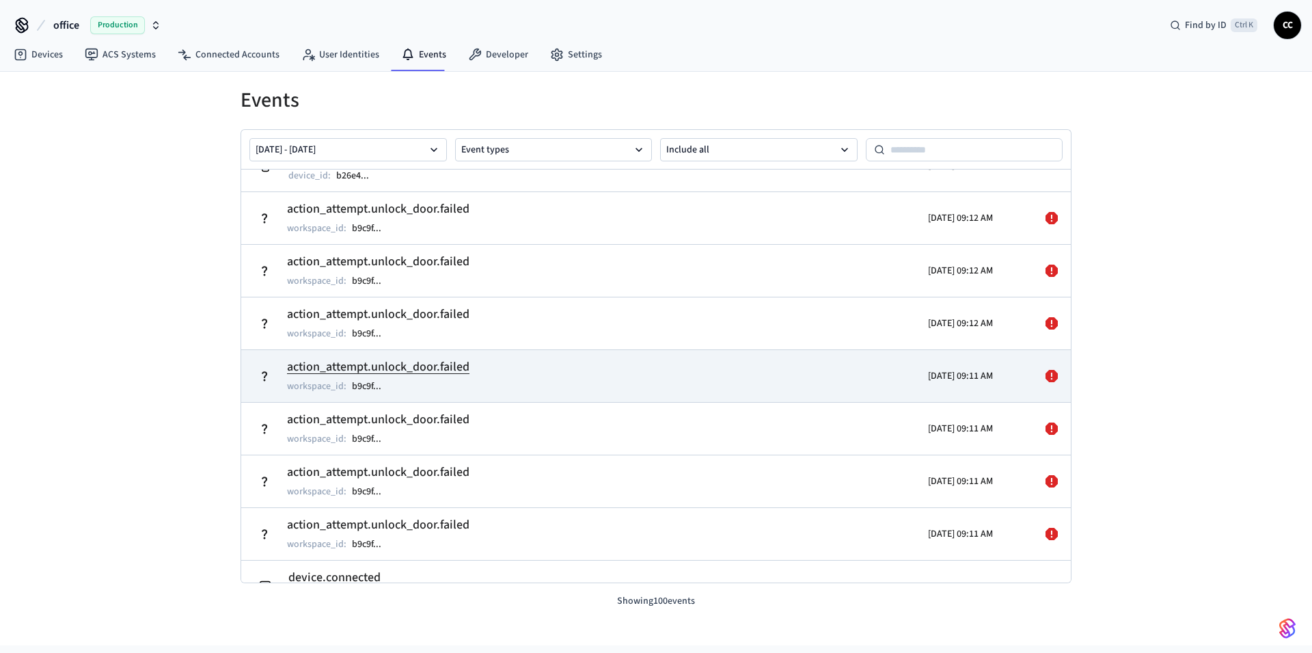
scroll to position [652, 0]
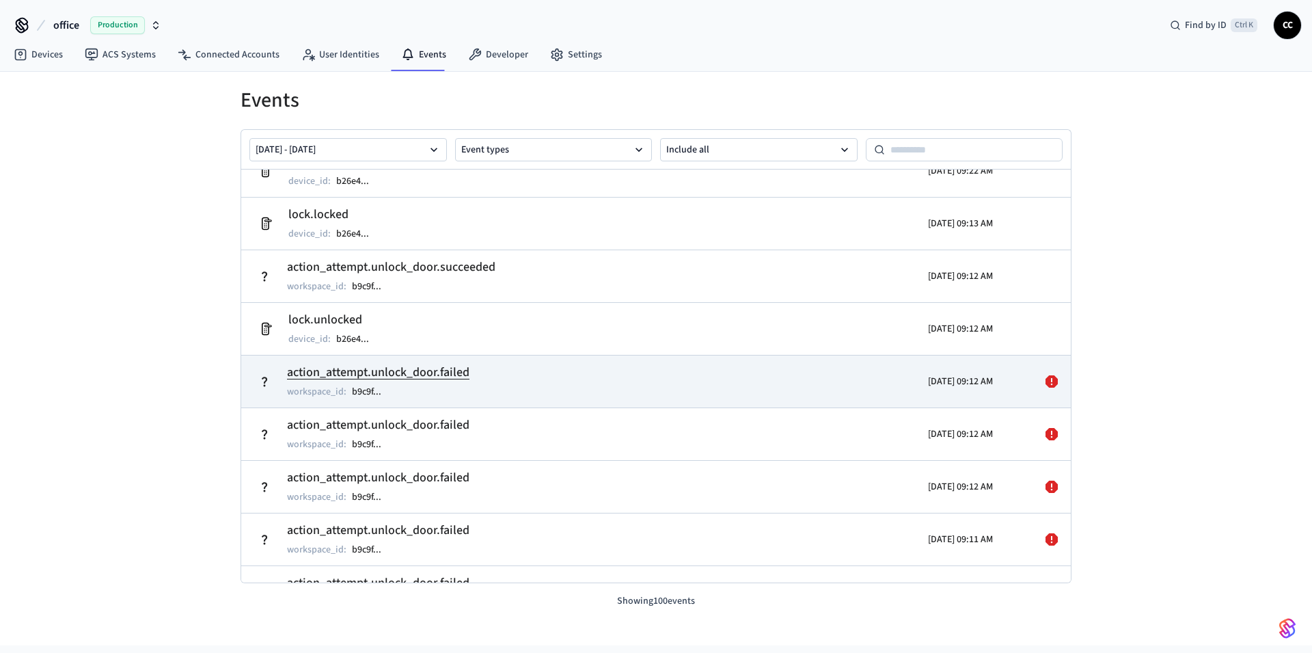
click at [552, 368] on td "action_attempt.unlock_door.failed workspace_id : b9c9f ..." at bounding box center [521, 381] width 539 height 38
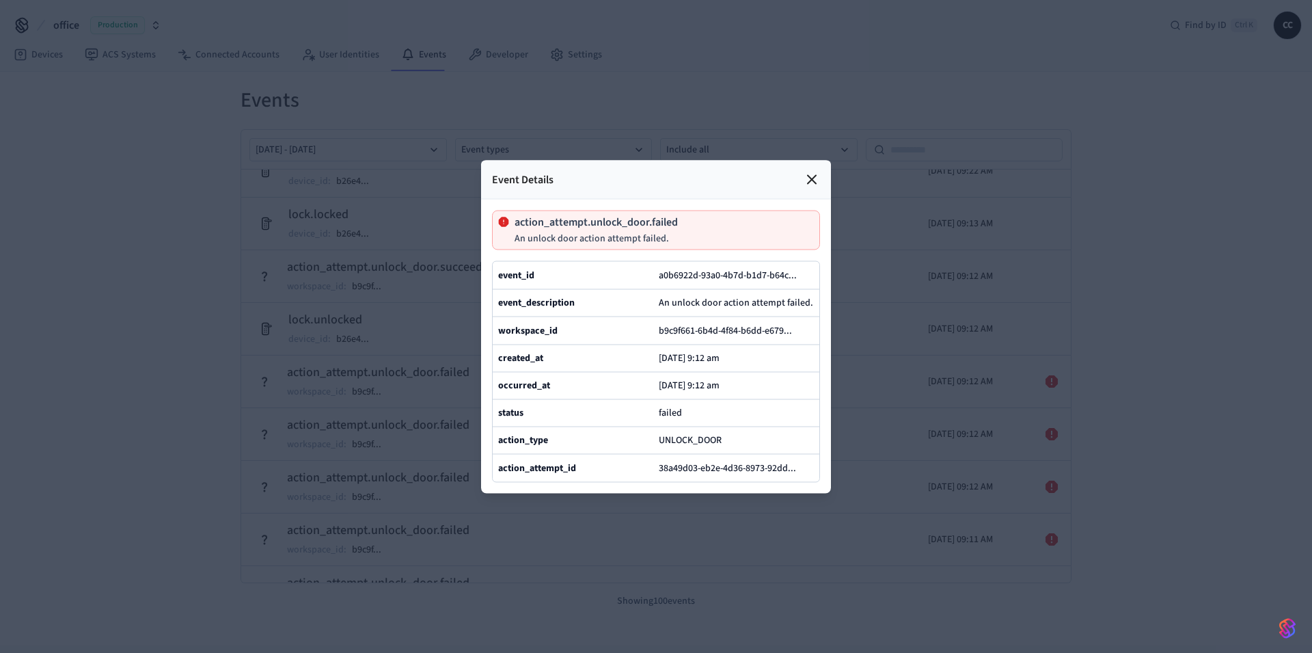
drag, startPoint x: 495, startPoint y: 183, endPoint x: 557, endPoint y: 204, distance: 65.5
click at [557, 210] on div "action_attempt.unlock_door.failed An unlock door action attempt failed." at bounding box center [656, 230] width 328 height 40
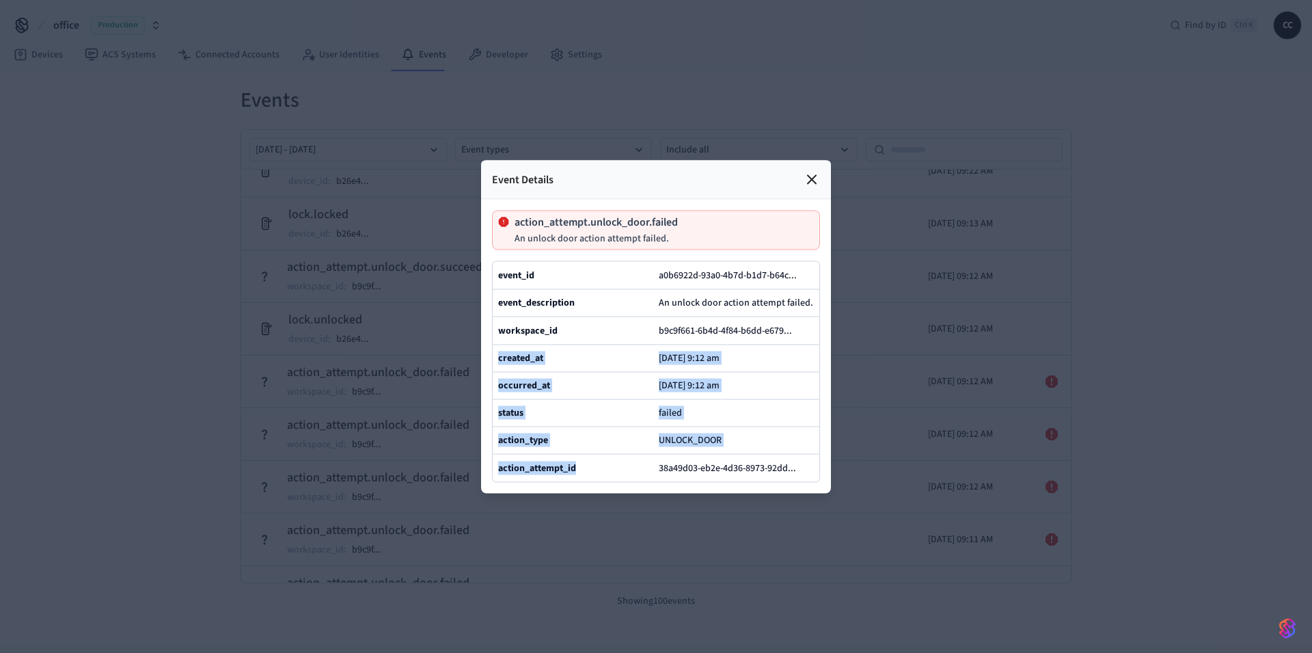
drag, startPoint x: 505, startPoint y: 174, endPoint x: 772, endPoint y: 489, distance: 412.7
click at [772, 482] on div "action_attempt.unlock_door.failed An unlock door action attempt failed. event_i…" at bounding box center [656, 346] width 328 height 272
click at [630, 216] on p "action_attempt.unlock_door.failed" at bounding box center [596, 221] width 163 height 11
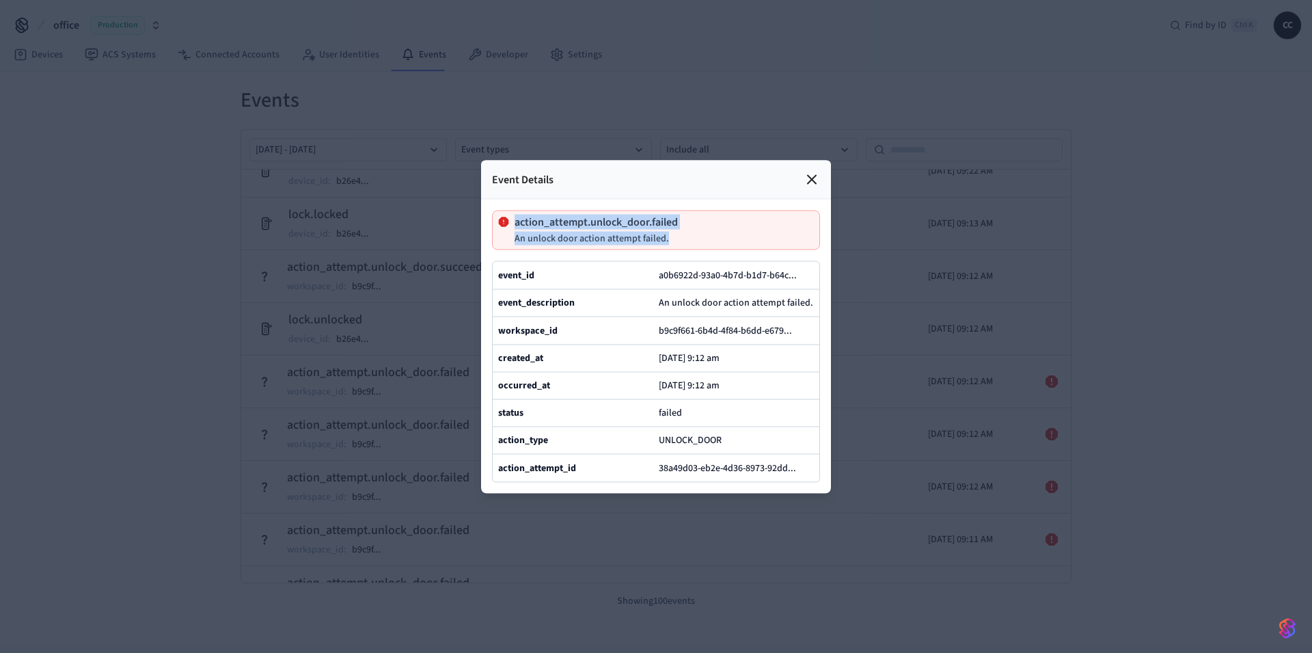
drag, startPoint x: 677, startPoint y: 205, endPoint x: 494, endPoint y: 180, distance: 184.2
click at [494, 210] on div "action_attempt.unlock_door.failed An unlock door action attempt failed." at bounding box center [656, 230] width 328 height 40
copy div "action_attempt.unlock_door.failed An unlock door action attempt failed."
drag, startPoint x: 603, startPoint y: 494, endPoint x: 544, endPoint y: 496, distance: 58.8
click at [544, 476] on div "action_attempt_id" at bounding box center [575, 467] width 155 height 16
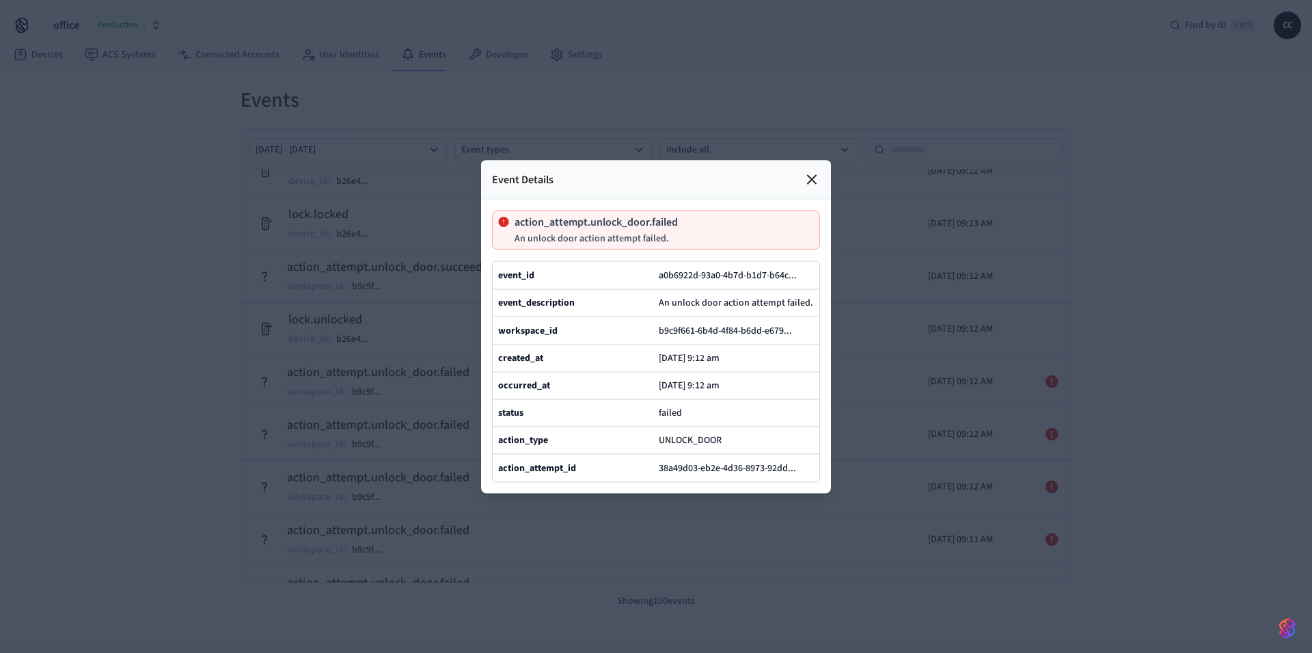
click at [498, 481] on div "action_attempt_id 38a49d03-eb2e-4d36-8973-92dd ..." at bounding box center [656, 467] width 327 height 28
click at [507, 474] on b "action_attempt_id" at bounding box center [537, 468] width 78 height 14
click at [803, 476] on button "38a49d03-eb2e-4d36-8973-92dd ..." at bounding box center [733, 467] width 154 height 16
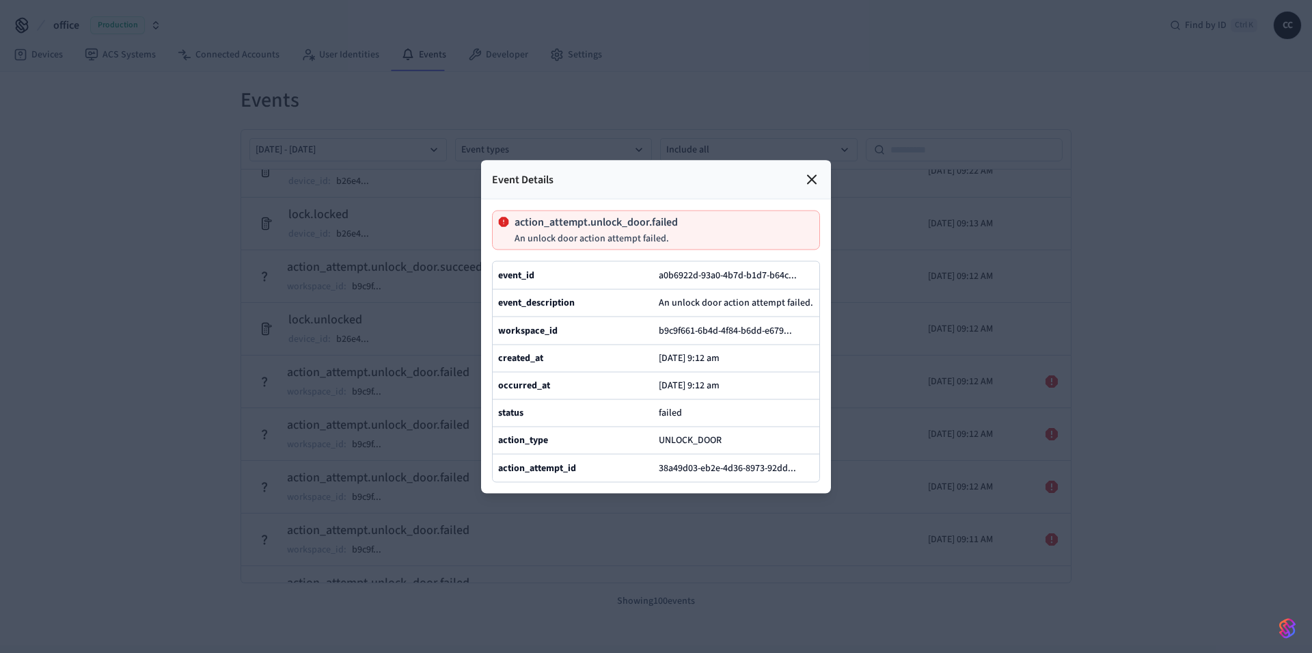
click at [820, 160] on div "Event Details" at bounding box center [656, 179] width 350 height 39
click at [811, 171] on icon at bounding box center [812, 179] width 16 height 16
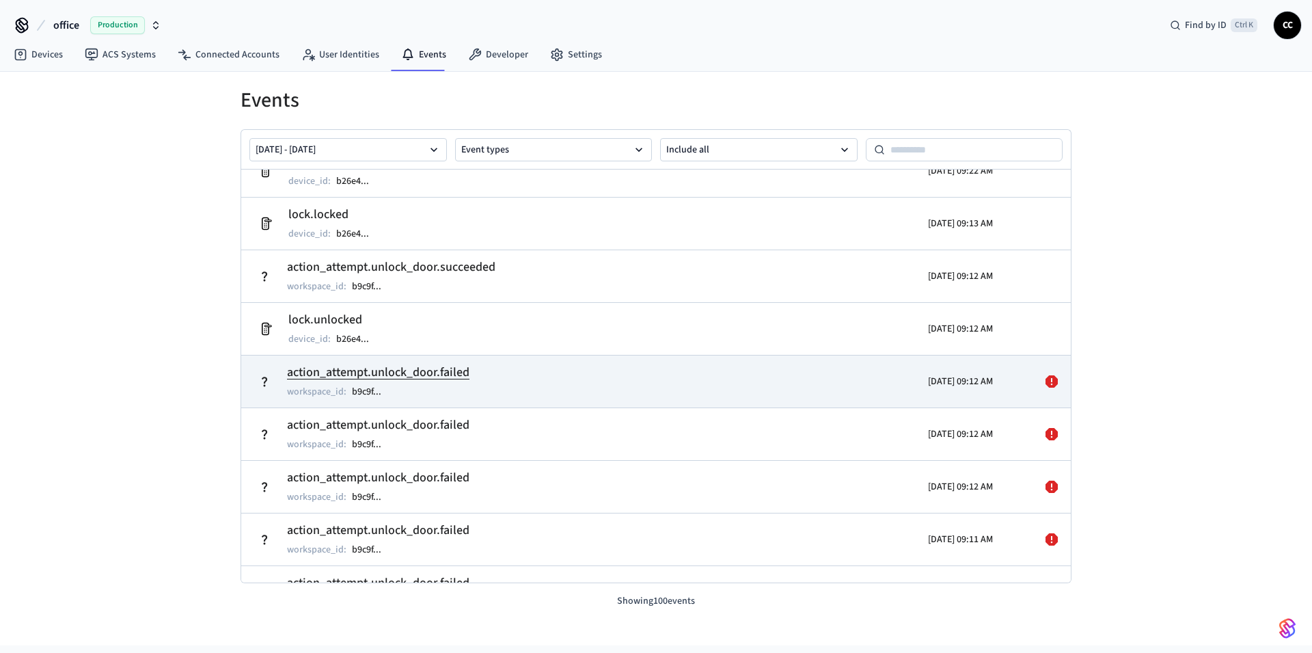
click at [395, 377] on h2 "action_attempt.unlock_door.failed" at bounding box center [378, 372] width 183 height 19
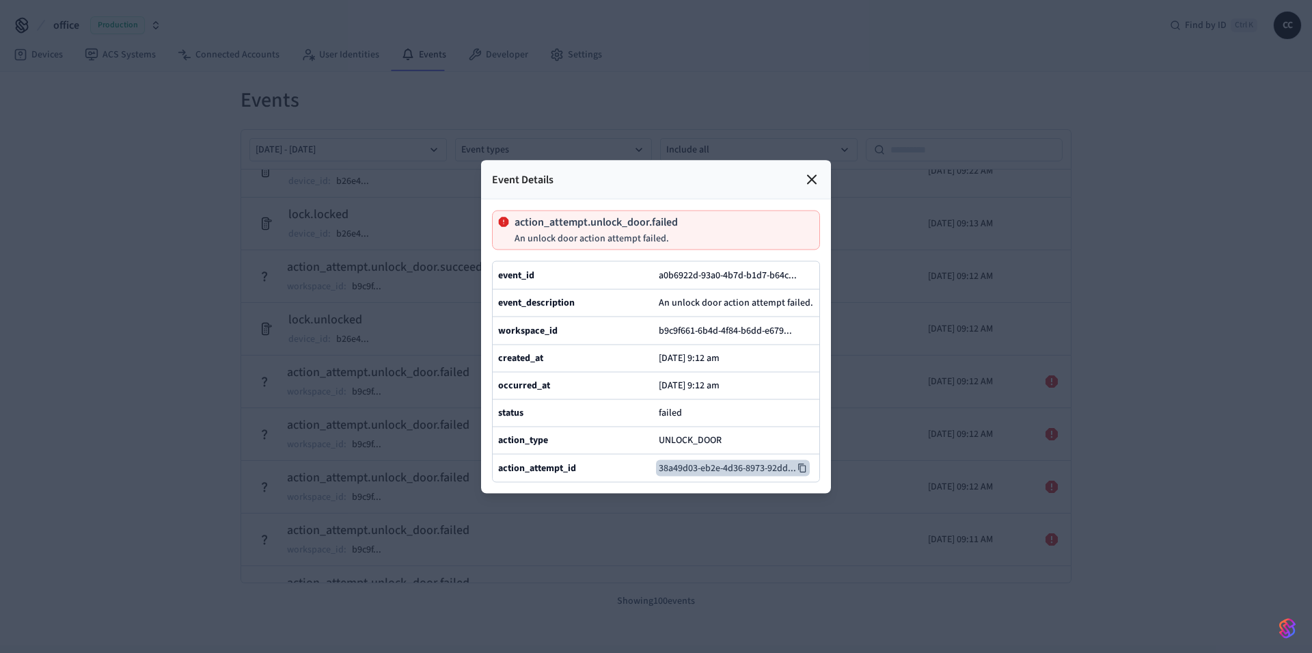
click at [698, 476] on button "38a49d03-eb2e-4d36-8973-92dd ..." at bounding box center [733, 467] width 154 height 16
click at [105, 318] on div at bounding box center [656, 326] width 1312 height 653
click at [810, 171] on icon at bounding box center [812, 179] width 16 height 16
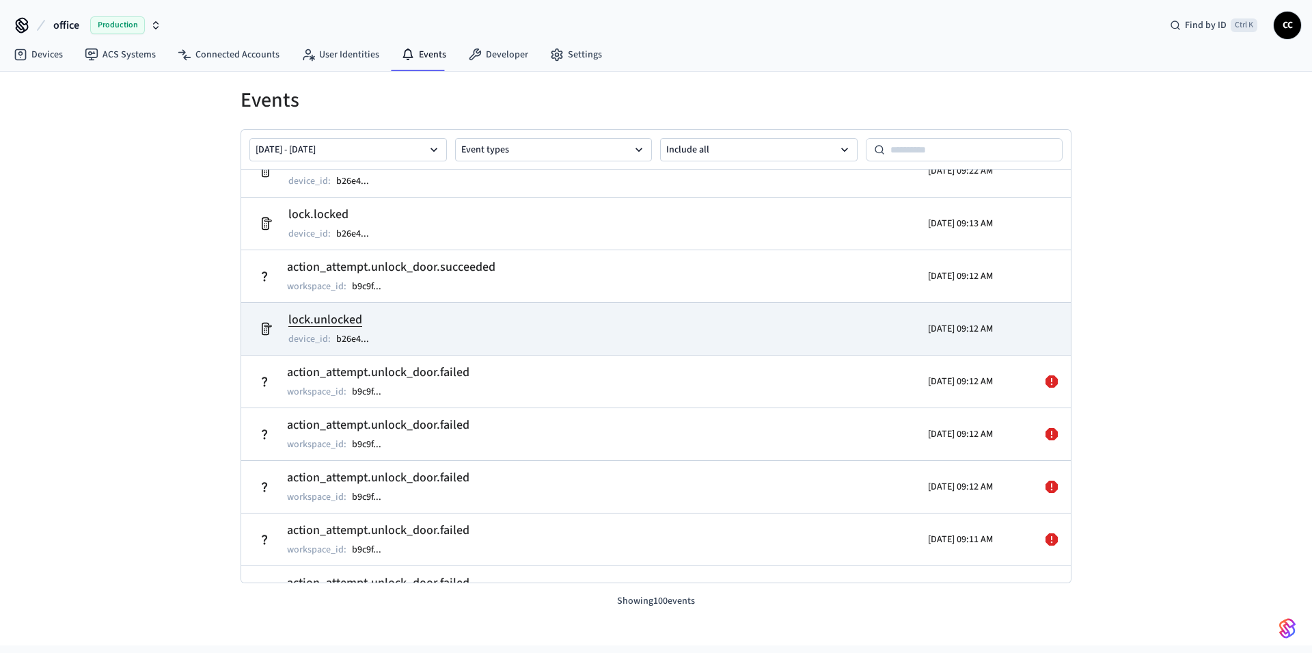
click at [969, 325] on p "[DATE] 09:12 AM" at bounding box center [960, 329] width 65 height 14
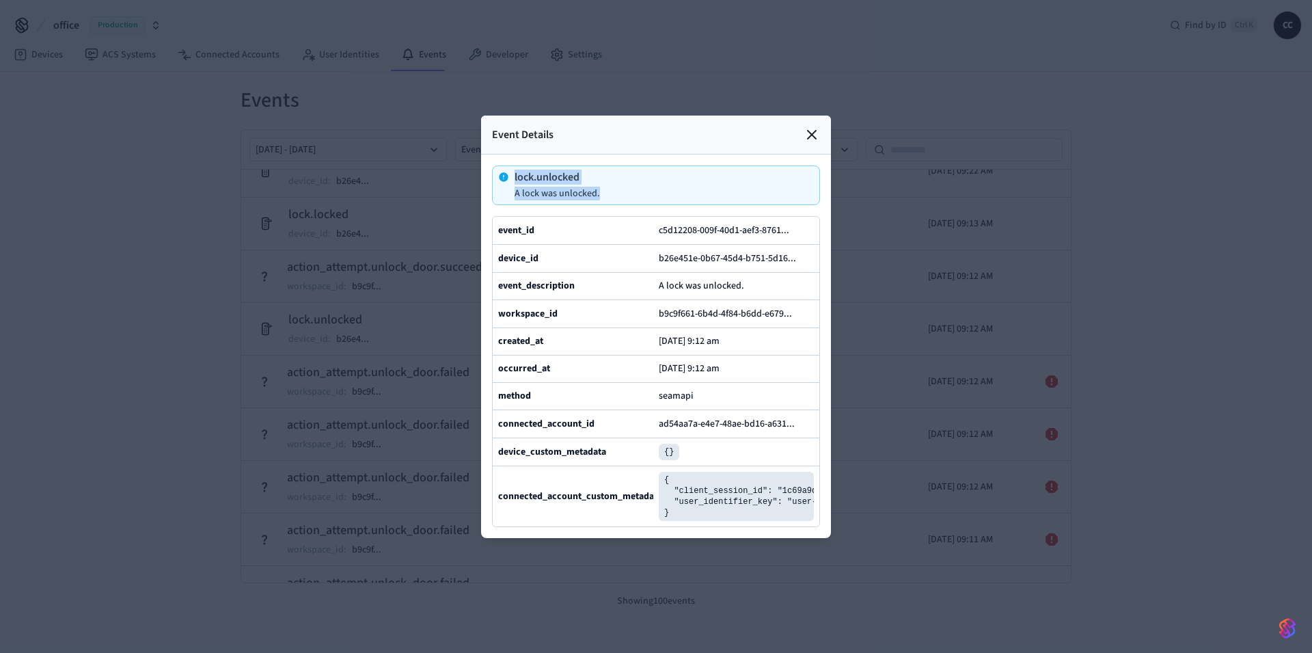
drag, startPoint x: 611, startPoint y: 148, endPoint x: 504, endPoint y: 138, distance: 107.1
click at [504, 165] on div "lock.unlocked A lock was unlocked." at bounding box center [656, 185] width 328 height 40
copy div "lock.unlocked A lock was unlocked."
click at [602, 503] on b "connected_account_custom_metadata" at bounding box center [580, 496] width 164 height 14
click at [599, 503] on b "connected_account_custom_metadata" at bounding box center [580, 496] width 164 height 14
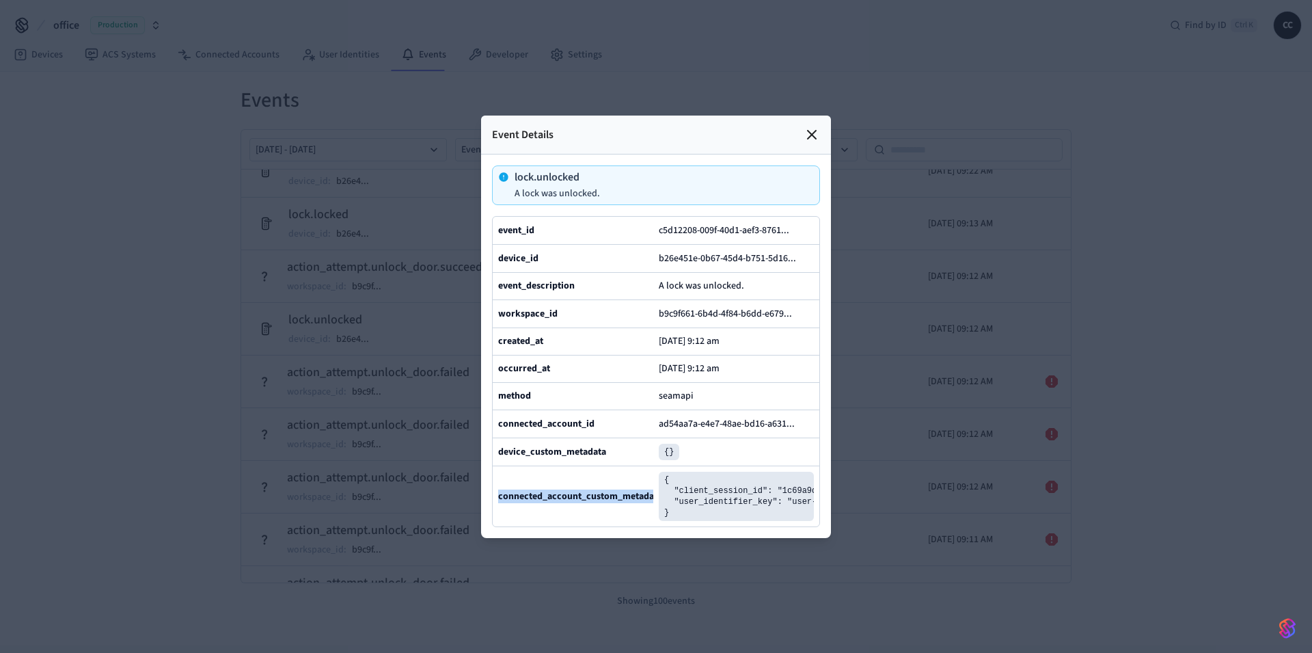
click at [599, 503] on b "connected_account_custom_metadata" at bounding box center [580, 496] width 164 height 14
copy b "connected_account_custom_metadata"
click at [663, 515] on pre "{ "client_session_id": "1c69a9d3-1cb5-4bfd-9059-506c466b789b", "user_identifier…" at bounding box center [736, 496] width 155 height 49
drag, startPoint x: 666, startPoint y: 522, endPoint x: 770, endPoint y: 550, distance: 107.0
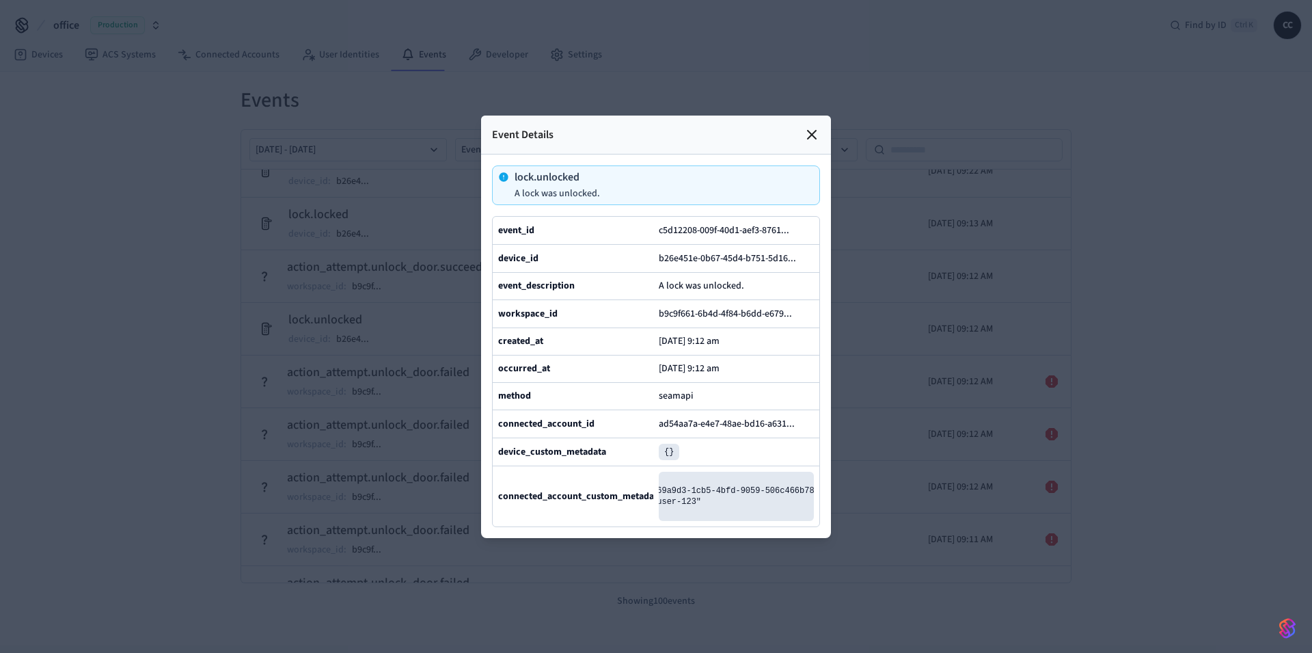
click at [803, 521] on pre "{ "client_session_id": "1c69a9d3-1cb5-4bfd-9059-506c466b789b", "user_identifier…" at bounding box center [736, 496] width 155 height 49
click at [768, 521] on pre "{ "client_session_id": "1c69a9d3-1cb5-4bfd-9059-506c466b789b", "user_identifier…" at bounding box center [736, 496] width 155 height 49
click at [709, 521] on pre "{ "client_session_id": "1c69a9d3-1cb5-4bfd-9059-506c466b789b", "user_identifier…" at bounding box center [736, 496] width 155 height 49
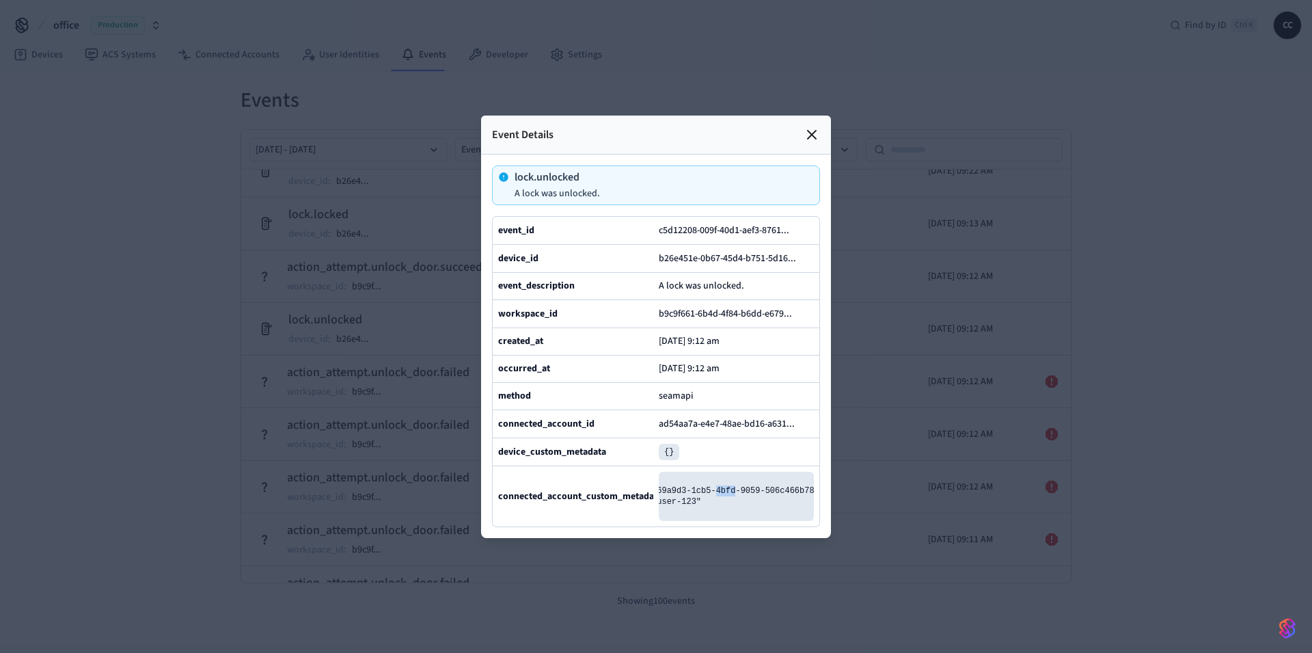
click at [709, 521] on pre "{ "client_session_id": "1c69a9d3-1cb5-4bfd-9059-506c466b789b", "user_identifier…" at bounding box center [736, 496] width 155 height 49
drag, startPoint x: 686, startPoint y: 537, endPoint x: 675, endPoint y: 527, distance: 15.0
click at [675, 521] on pre "{ "client_session_id": "1c69a9d3-1cb5-4bfd-9059-506c466b789b", "user_identifier…" at bounding box center [736, 496] width 155 height 49
copy pre ""client_session_id": "1c69a9d3-1cb5-4bfd-9059-506c466b789b", "user_identifier_k…"
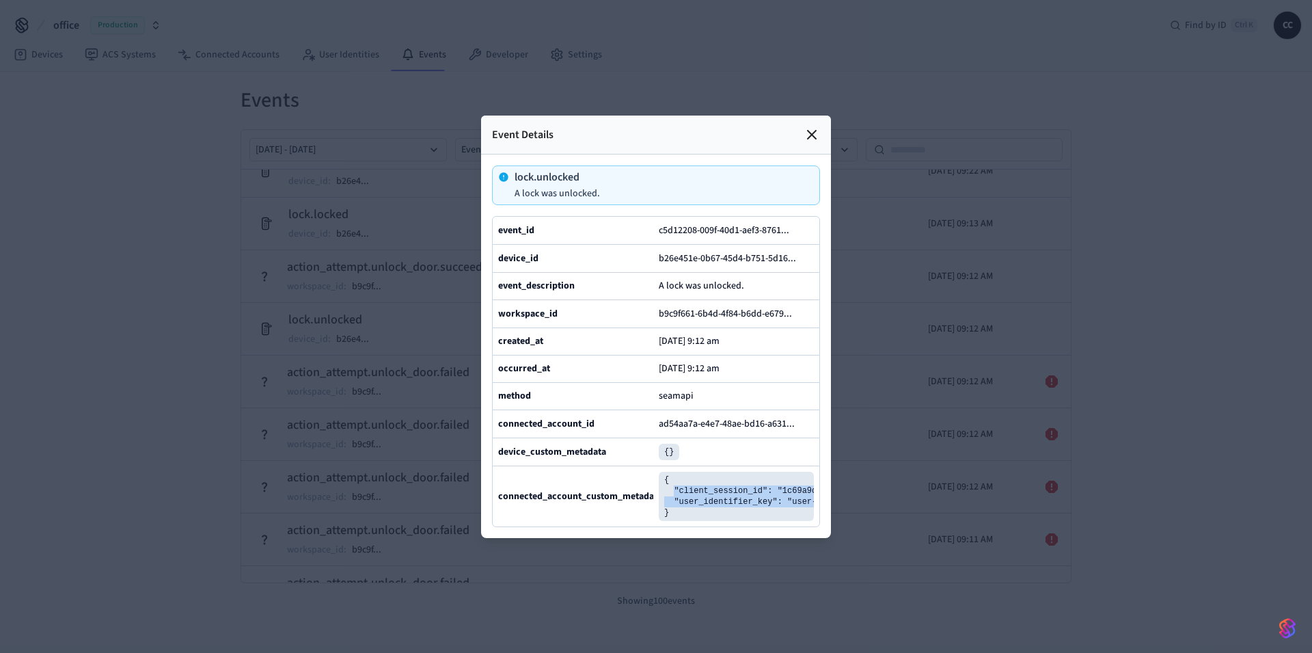
click at [812, 126] on icon at bounding box center [812, 134] width 16 height 16
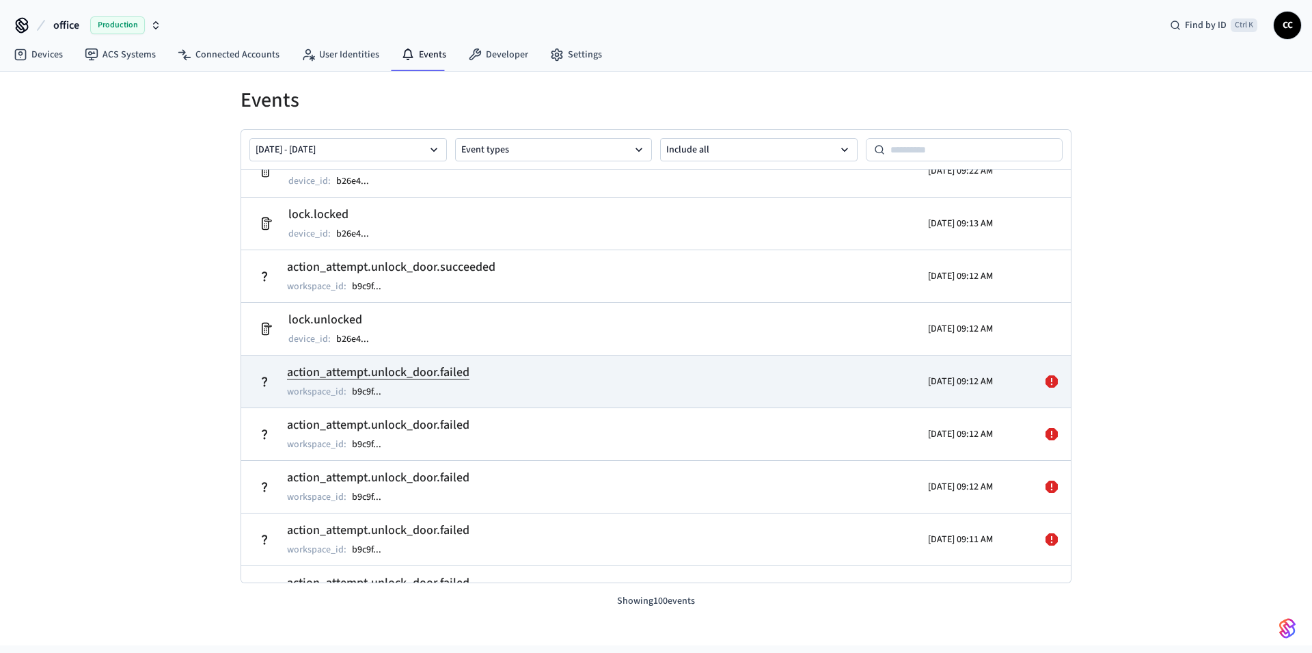
click at [933, 388] on p "[DATE] 09:12 AM" at bounding box center [960, 382] width 65 height 14
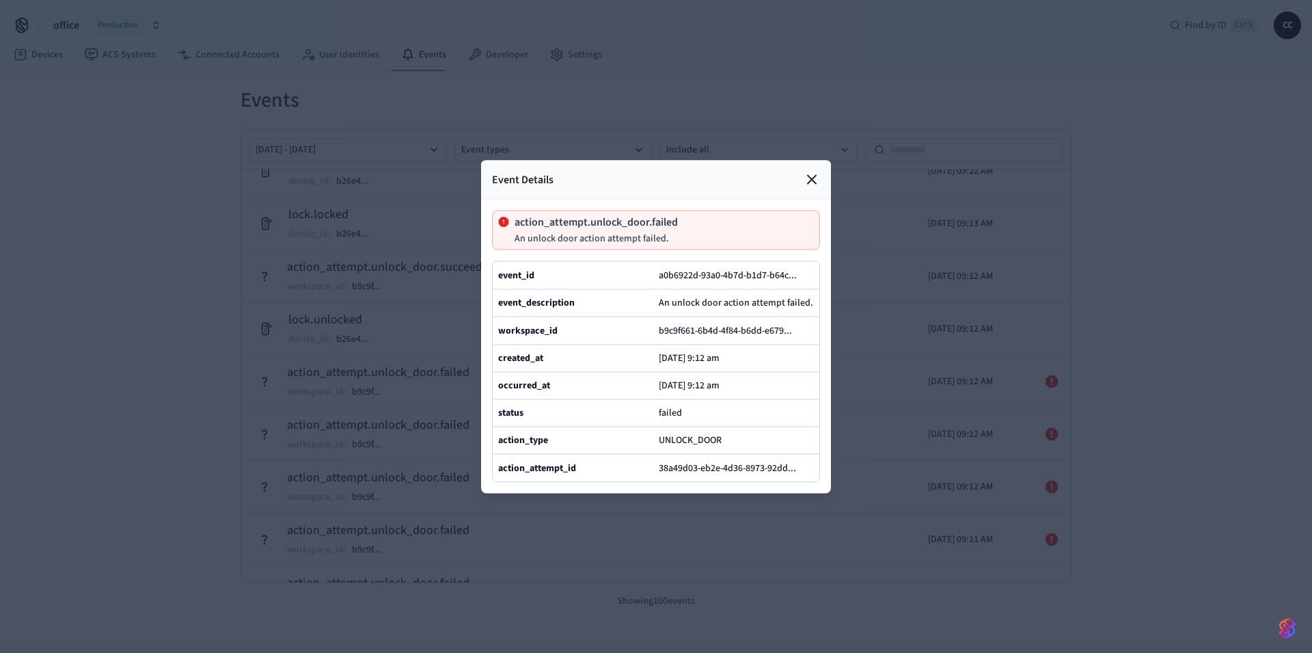
click at [817, 171] on icon at bounding box center [812, 179] width 16 height 16
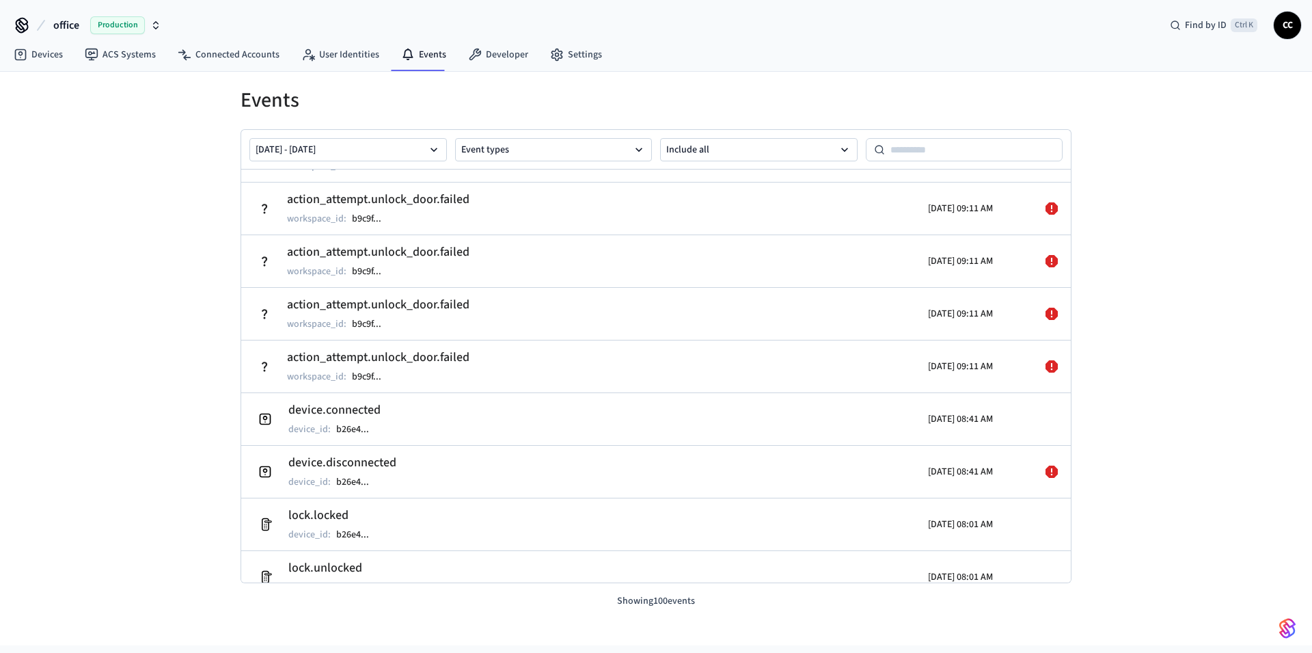
scroll to position [1057, 0]
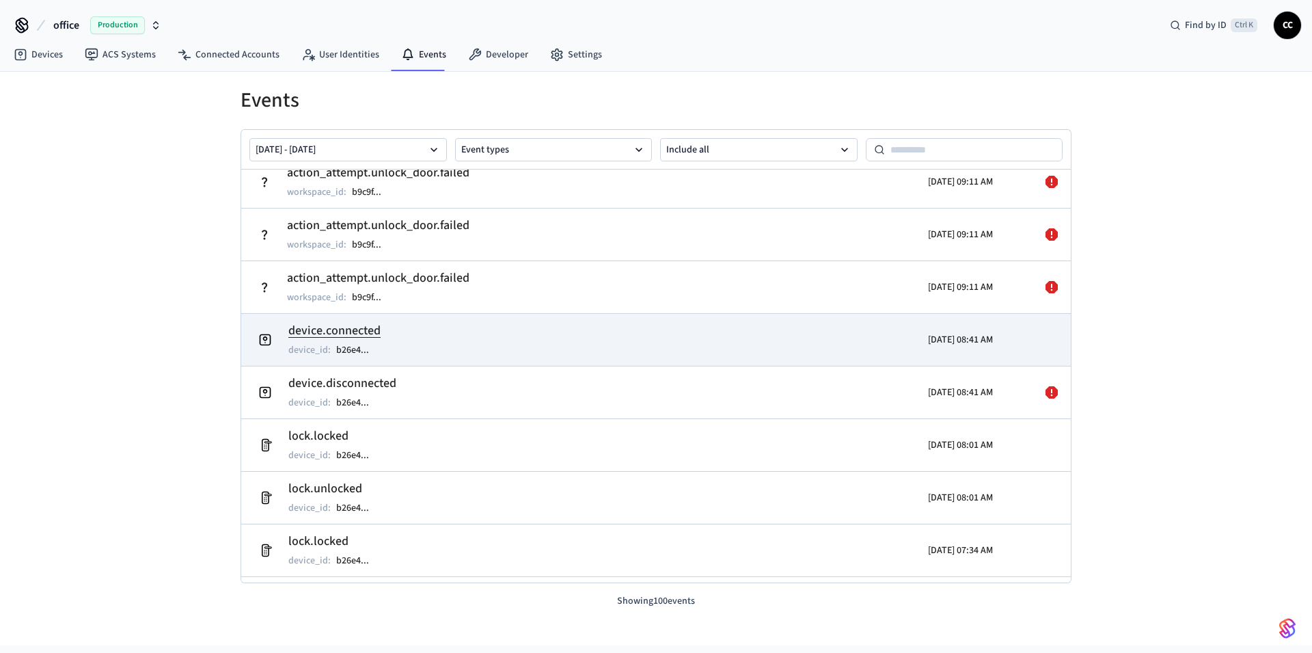
click at [768, 346] on td "device.connected device_id : b26e4 ..." at bounding box center [521, 340] width 539 height 38
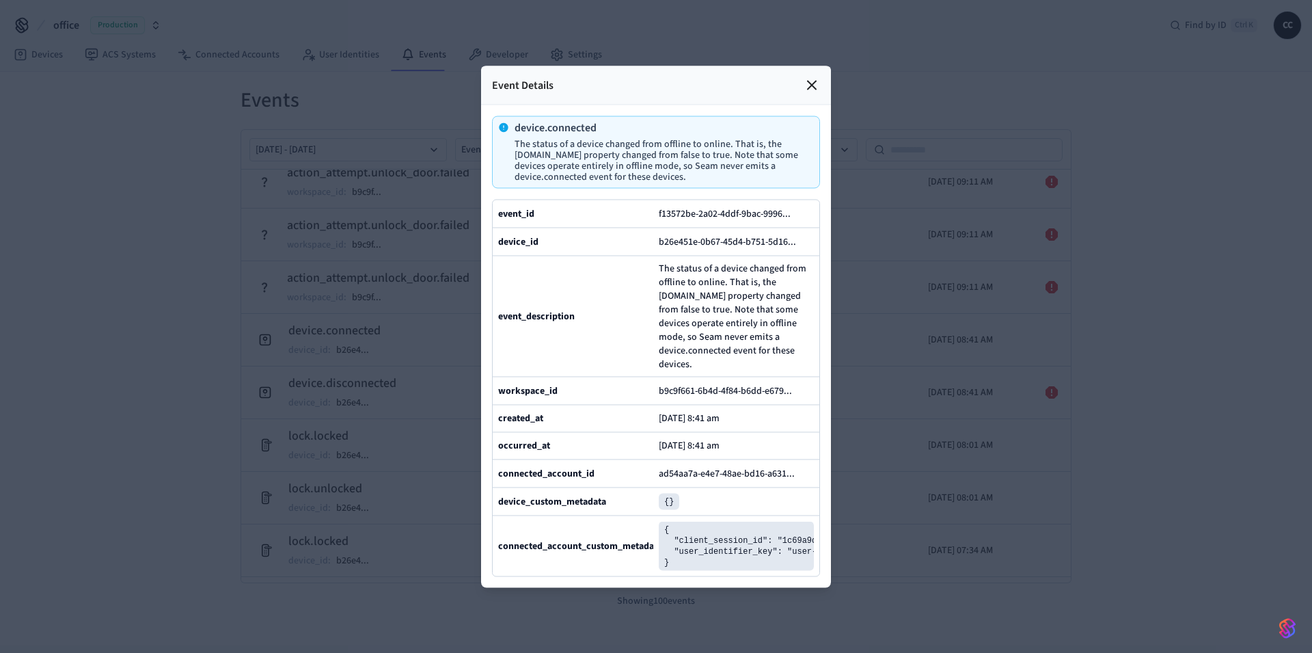
scroll to position [0, 135]
click at [1176, 478] on div at bounding box center [656, 326] width 1312 height 653
click at [960, 479] on div at bounding box center [656, 326] width 1312 height 653
click at [812, 77] on icon at bounding box center [812, 85] width 16 height 16
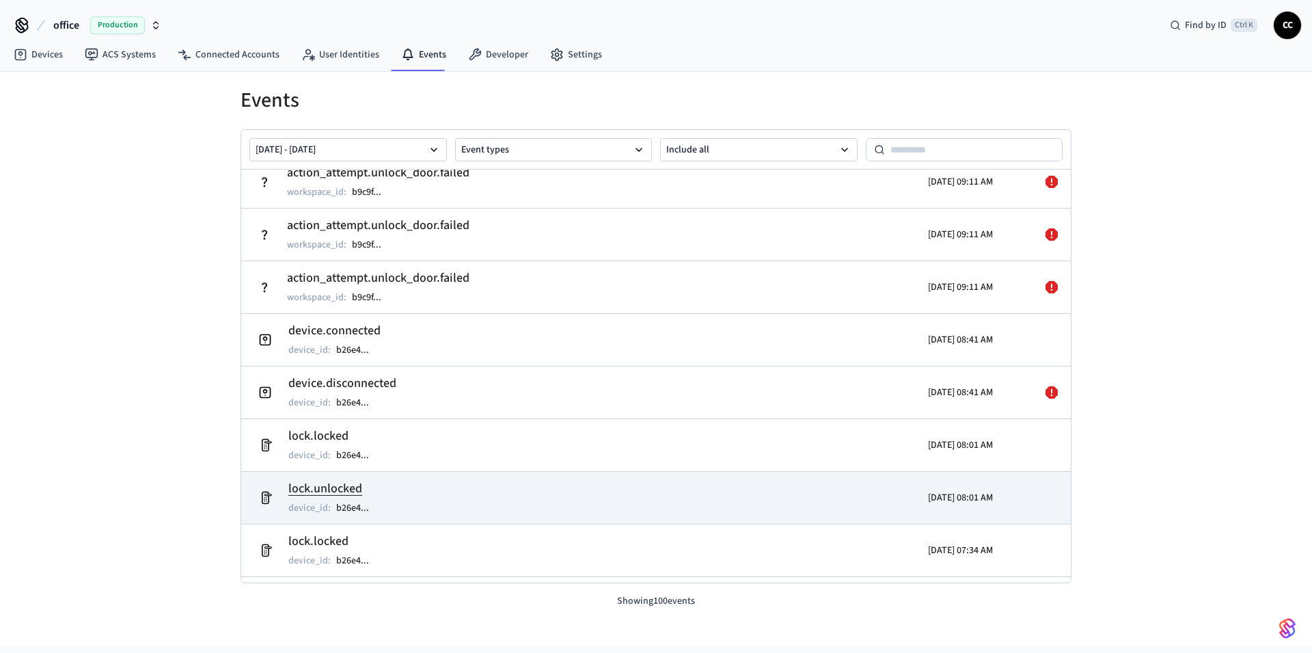
click at [406, 489] on td "lock.unlocked device_id : b26e4 ..." at bounding box center [521, 497] width 539 height 38
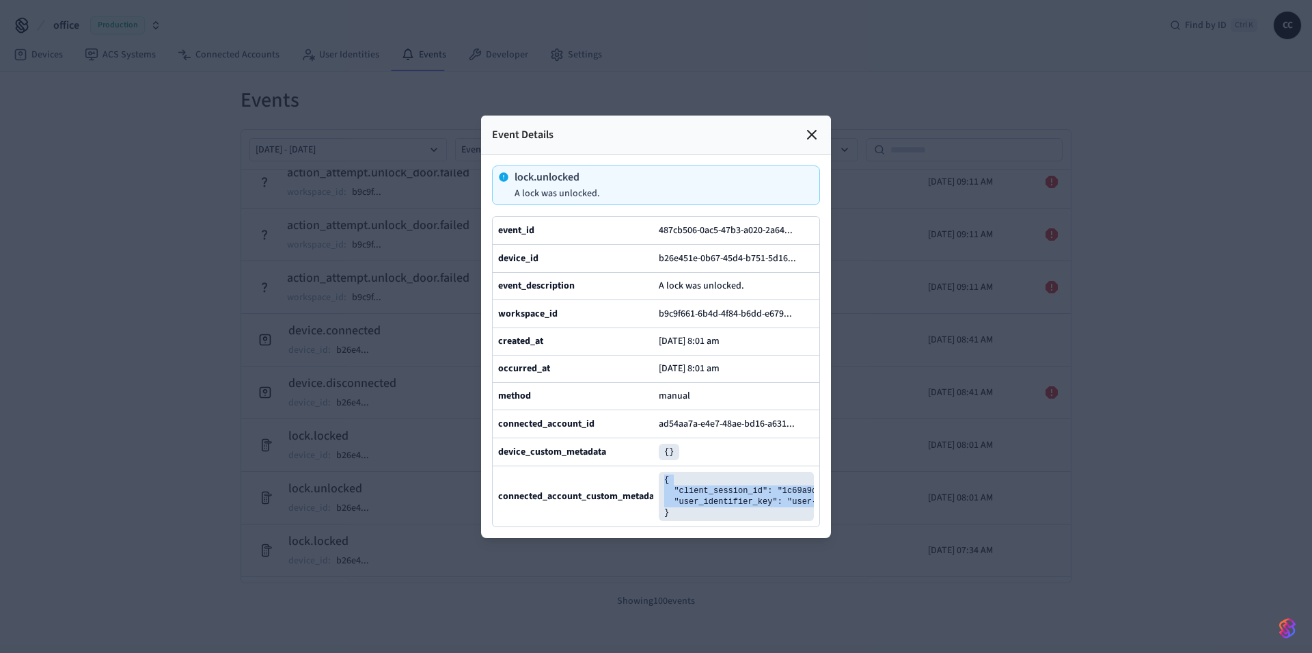
drag, startPoint x: 666, startPoint y: 550, endPoint x: 666, endPoint y: 516, distance: 34.2
click at [666, 516] on pre "{ "client_session_id": "1c69a9d3-1cb5-4bfd-9059-506c466b789b", "user_identifier…" at bounding box center [736, 496] width 155 height 49
drag, startPoint x: 597, startPoint y: 145, endPoint x: 502, endPoint y: 122, distance: 98.3
click at [502, 165] on div "lock.unlocked A lock was unlocked." at bounding box center [656, 185] width 328 height 40
copy div "lock.unlocked A lock was unlocked."
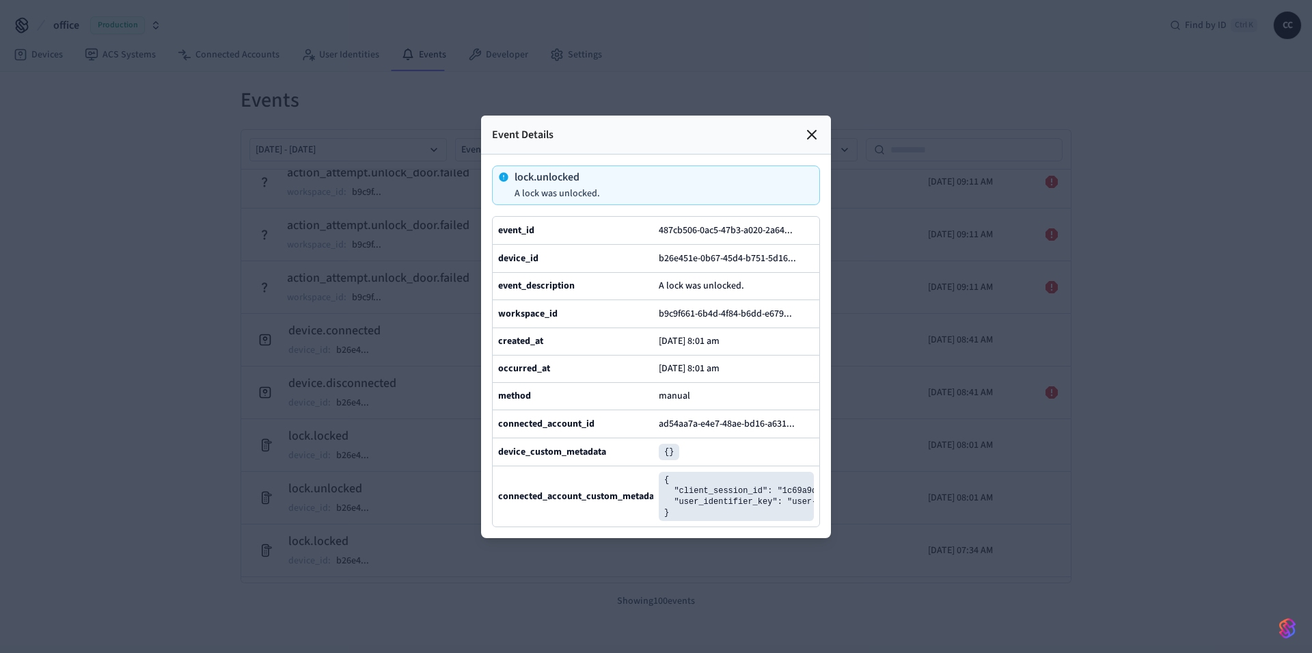
click at [602, 503] on b "connected_account_custom_metadata" at bounding box center [580, 496] width 164 height 14
drag, startPoint x: 671, startPoint y: 548, endPoint x: 675, endPoint y: 516, distance: 31.8
click at [675, 516] on pre "{ "client_session_id": "1c69a9d3-1cb5-4bfd-9059-506c466b789b", "user_identifier…" at bounding box center [736, 496] width 155 height 49
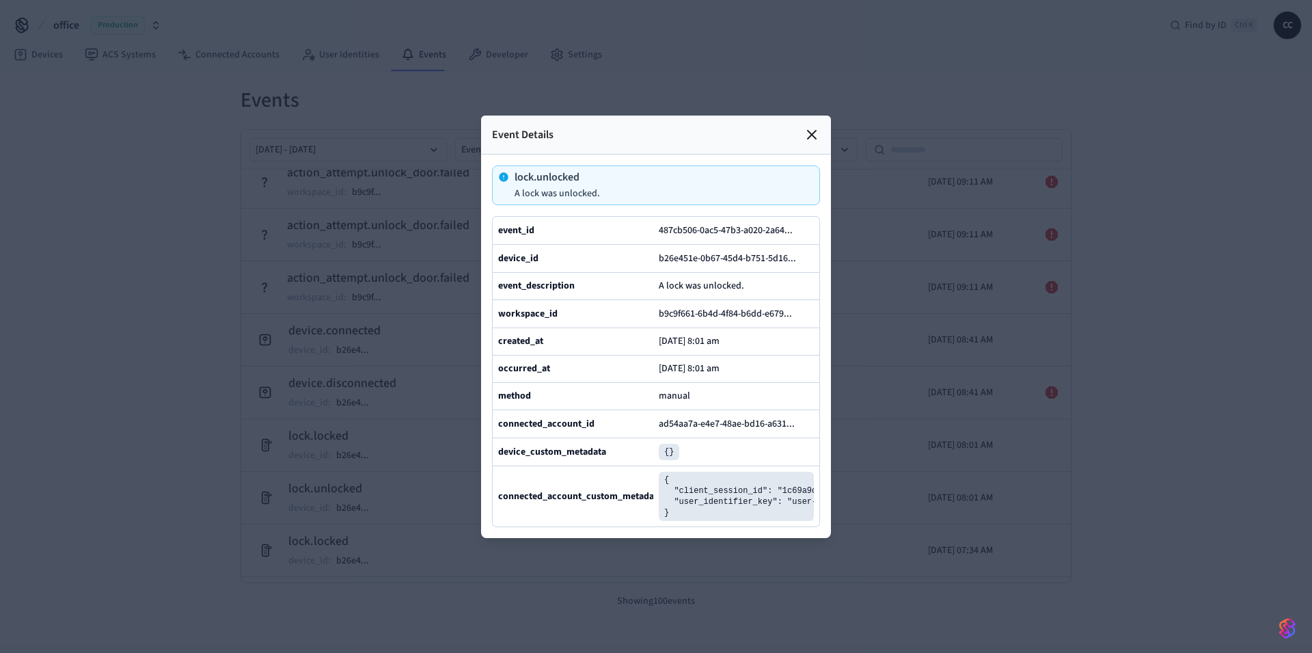
click at [671, 521] on pre "{ "client_session_id": "1c69a9d3-1cb5-4bfd-9059-506c466b789b", "user_identifier…" at bounding box center [736, 496] width 155 height 49
drag, startPoint x: 668, startPoint y: 548, endPoint x: 677, endPoint y: 524, distance: 25.5
click at [677, 521] on pre "{ "client_session_id": "1c69a9d3-1cb5-4bfd-9059-506c466b789b", "user_identifier…" at bounding box center [736, 496] width 155 height 49
click at [664, 515] on pre "{ "client_session_id": "1c69a9d3-1cb5-4bfd-9059-506c466b789b", "user_identifier…" at bounding box center [736, 496] width 155 height 49
drag, startPoint x: 664, startPoint y: 515, endPoint x: 667, endPoint y: 549, distance: 33.6
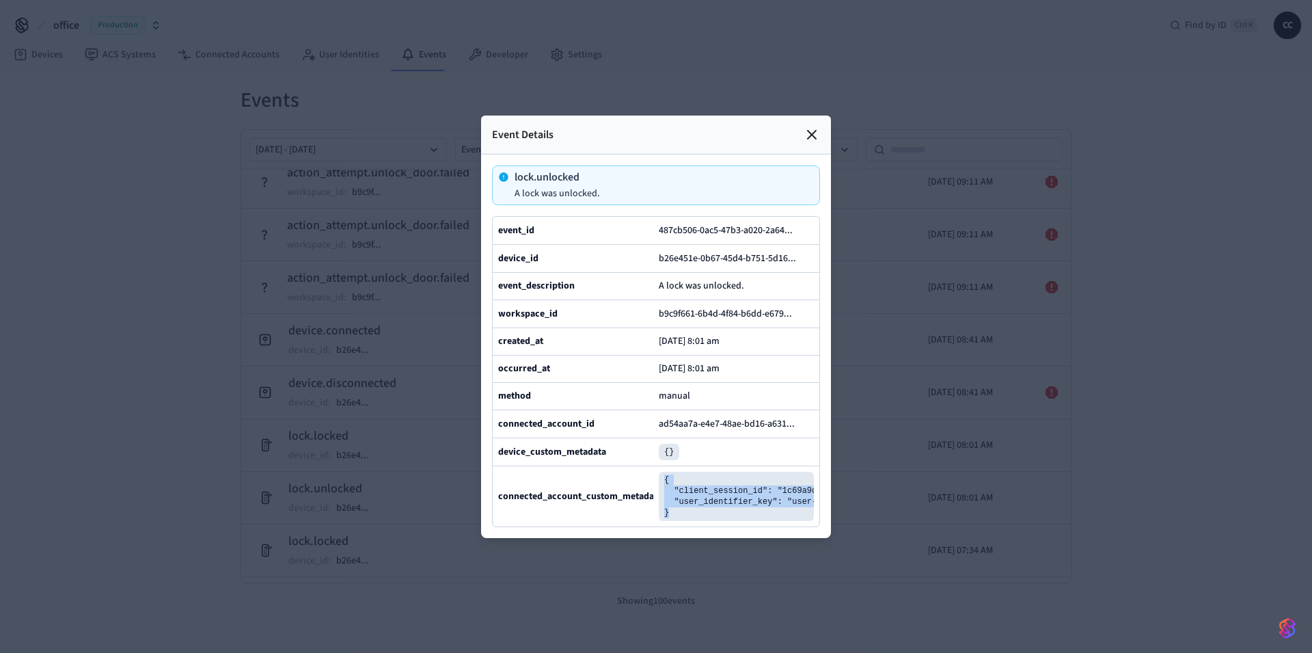
click at [667, 521] on pre "{ "client_session_id": "1c69a9d3-1cb5-4bfd-9059-506c466b789b", "user_identifier…" at bounding box center [736, 496] width 155 height 49
copy pre "{ "client_session_id": "1c69a9d3-1cb5-4bfd-9059-506c466b789b", "user_identifier…"
click at [188, 347] on div at bounding box center [656, 326] width 1312 height 653
click at [812, 126] on icon at bounding box center [812, 134] width 16 height 16
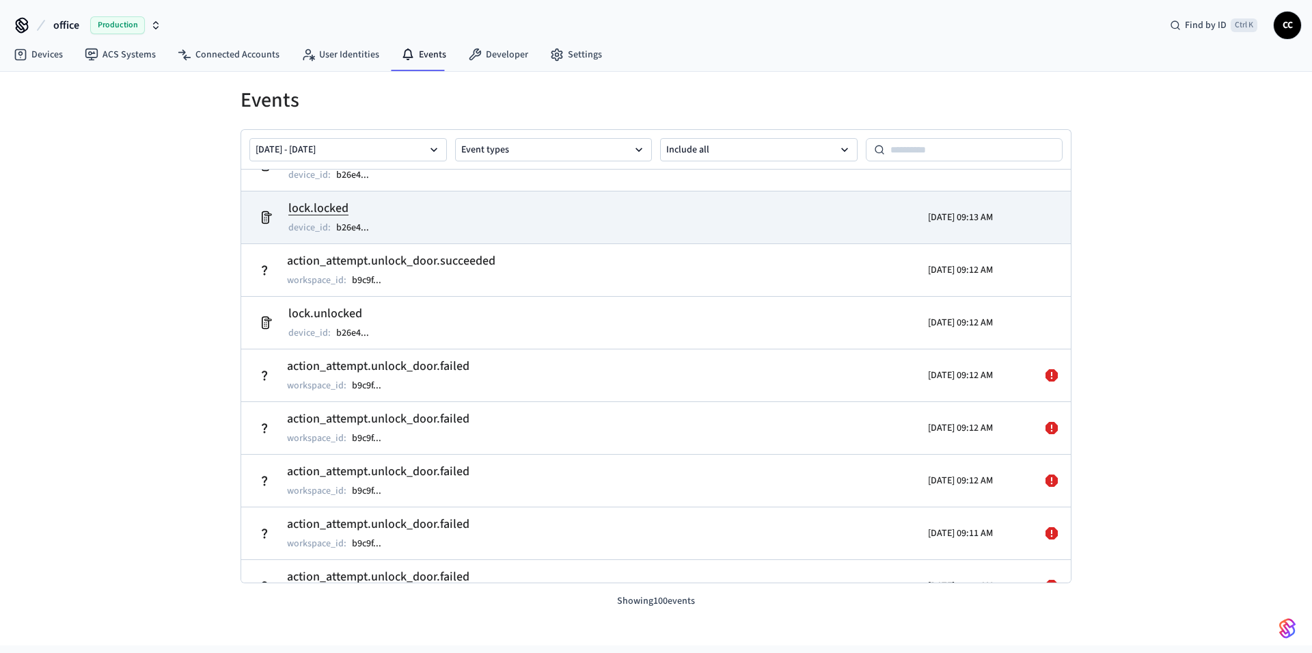
scroll to position [733, 0]
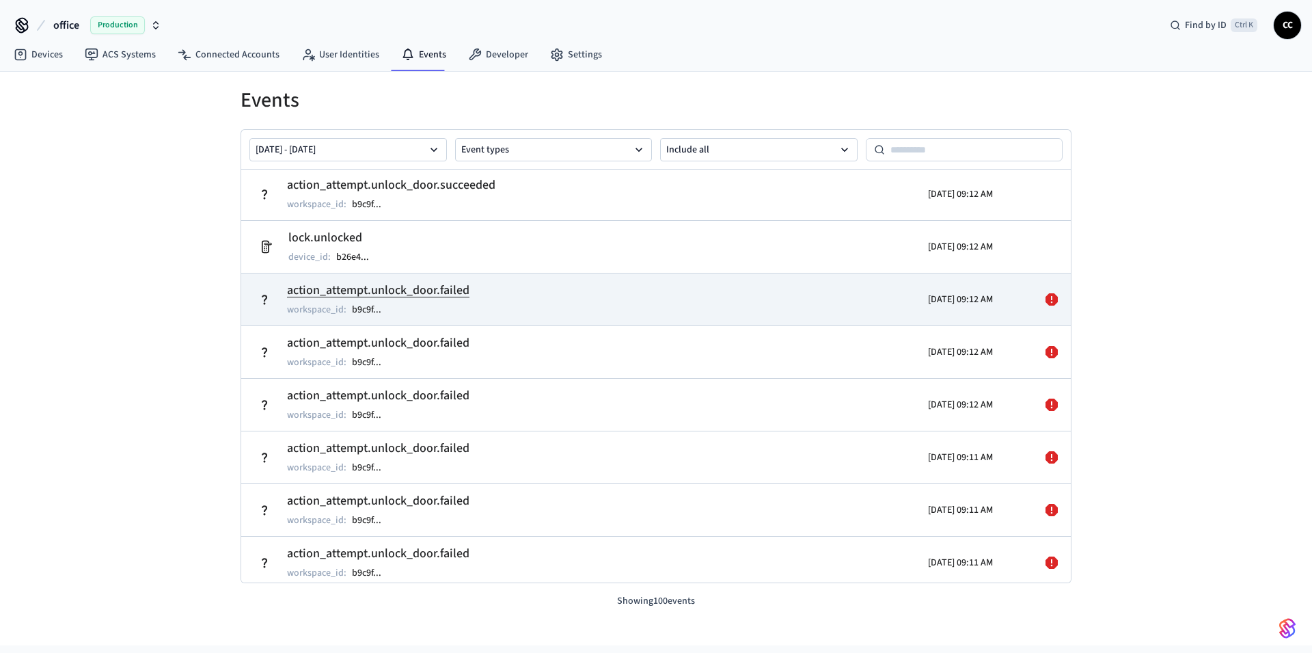
click at [668, 305] on td "action_attempt.unlock_door.failed workspace_id : b9c9f ..." at bounding box center [521, 299] width 539 height 38
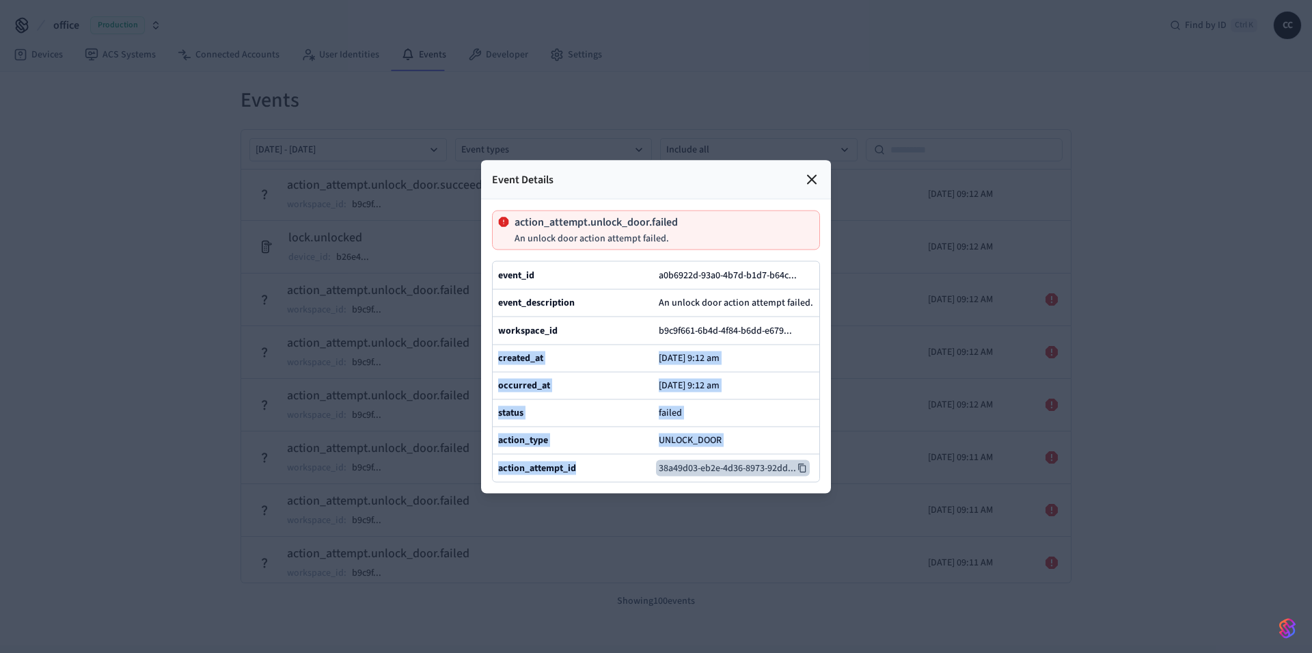
drag, startPoint x: 491, startPoint y: 140, endPoint x: 806, endPoint y: 504, distance: 481.2
click at [806, 493] on div "Event Details action_attempt.unlock_door.failed An unlock door action attempt f…" at bounding box center [656, 326] width 350 height 333
copy div "created_at [DATE] 9:12 am occurred_at [DATE] 9:12 am status failed action_type …"
click at [807, 270] on icon at bounding box center [803, 275] width 10 height 10
click at [801, 325] on icon at bounding box center [799, 330] width 10 height 10
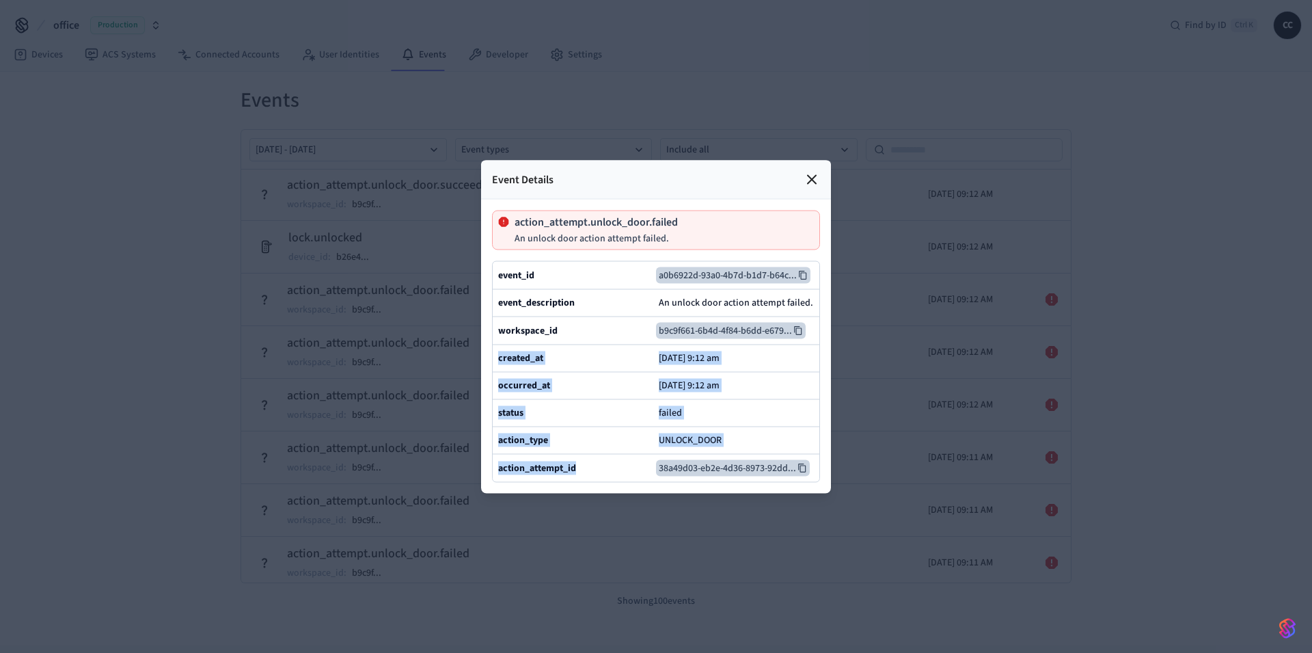
click at [740, 476] on button "38a49d03-eb2e-4d36-8973-92dd ..." at bounding box center [733, 467] width 154 height 16
click at [816, 175] on icon at bounding box center [812, 179] width 8 height 8
